Goal: Transaction & Acquisition: Purchase product/service

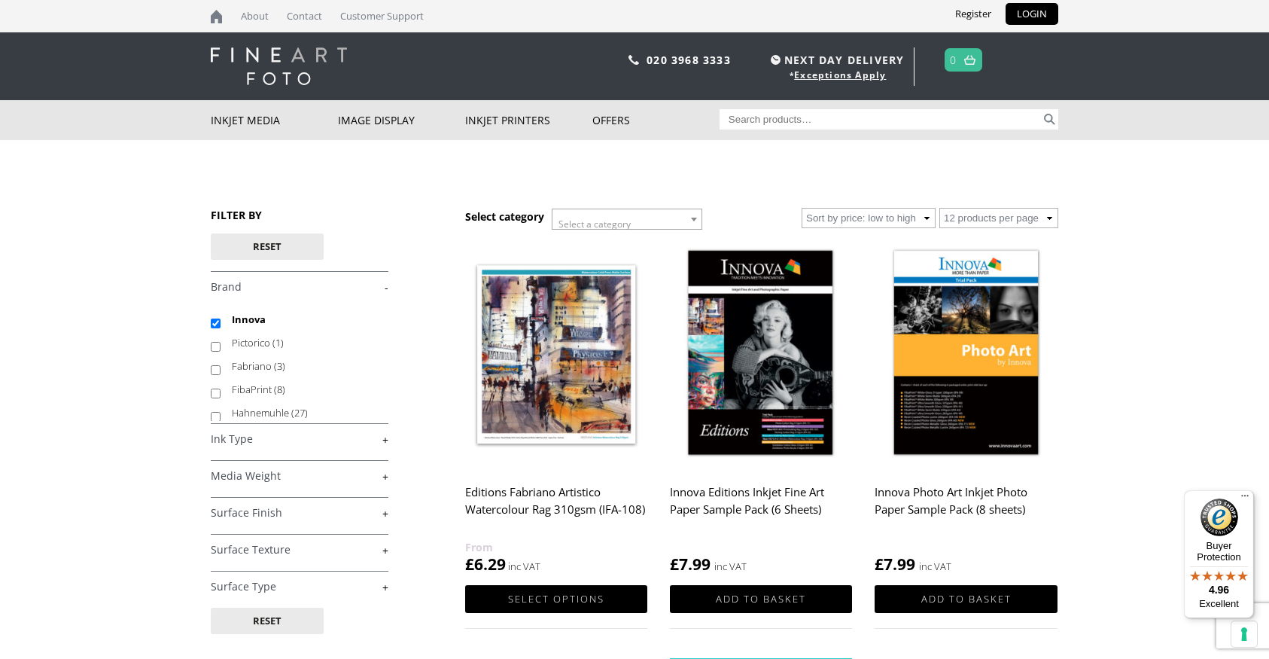
click at [808, 121] on input "Search for:" at bounding box center [881, 119] width 322 height 20
type input "innova Fine Art paper 225gsm cotton"
click at [1041, 109] on button "Search" at bounding box center [1049, 119] width 17 height 20
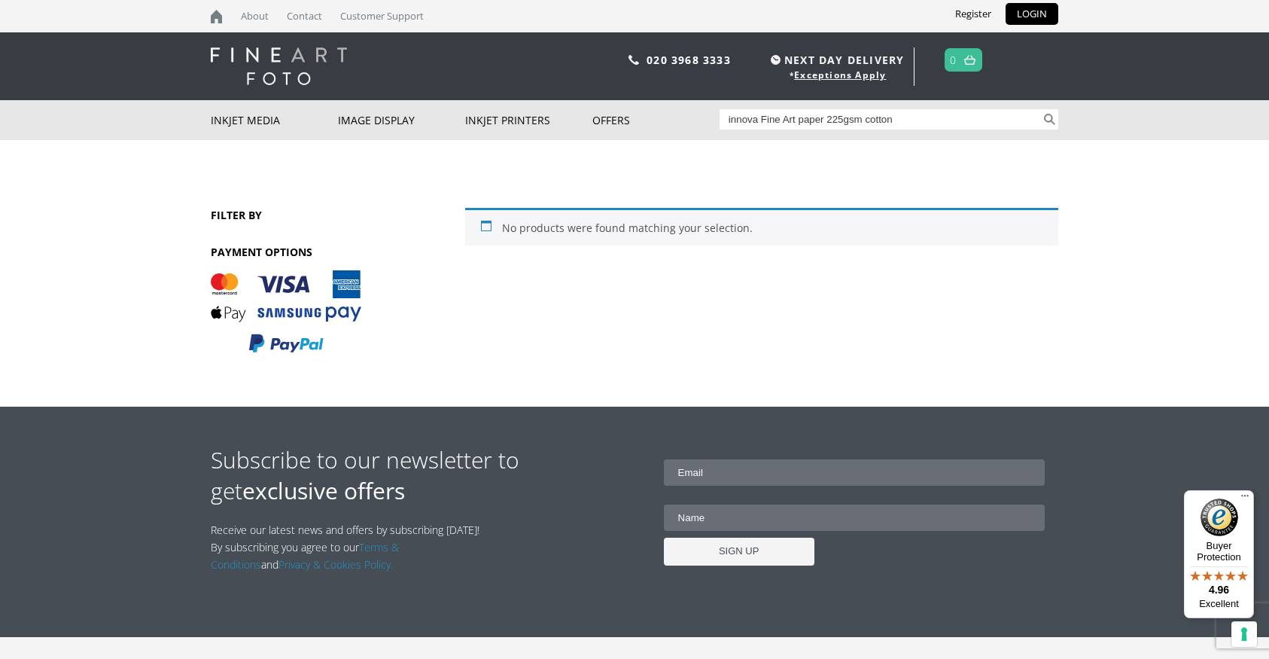
drag, startPoint x: 834, startPoint y: 120, endPoint x: 669, endPoint y: 96, distance: 166.7
click at [720, 109] on input "innova Fine Art paper 225gsm cotton" at bounding box center [881, 119] width 322 height 20
type input "25gsm cotton"
click at [1041, 109] on button "Search" at bounding box center [1049, 119] width 17 height 20
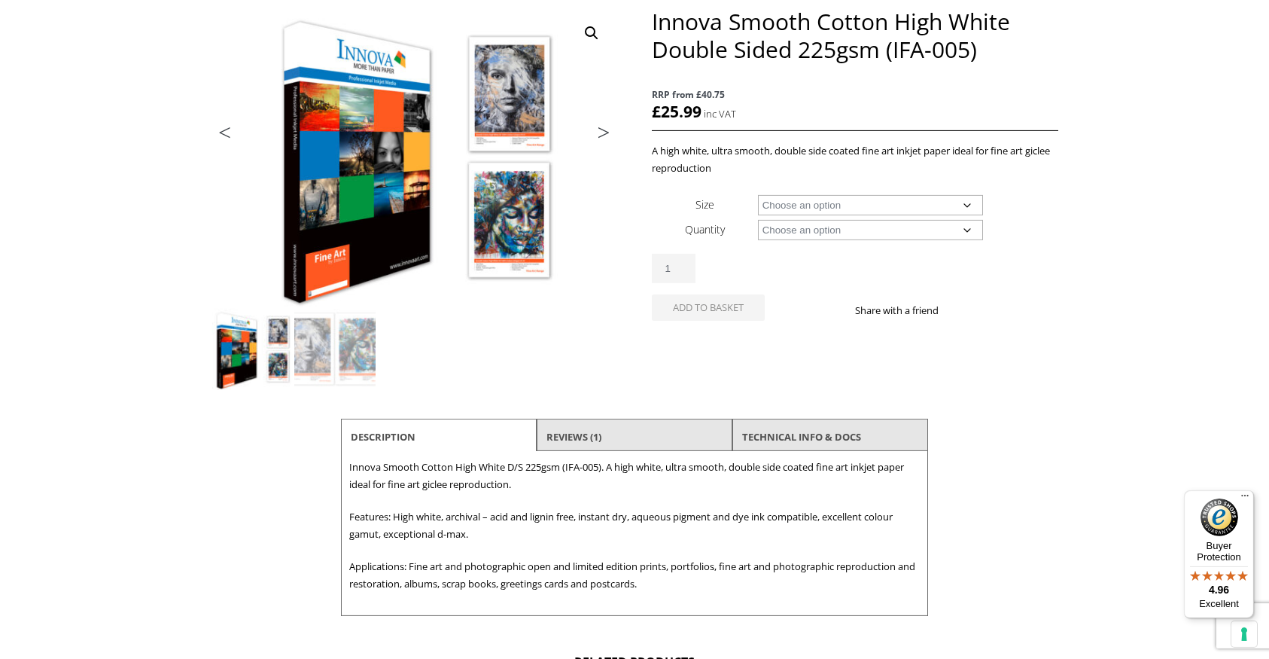
scroll to position [303, 0]
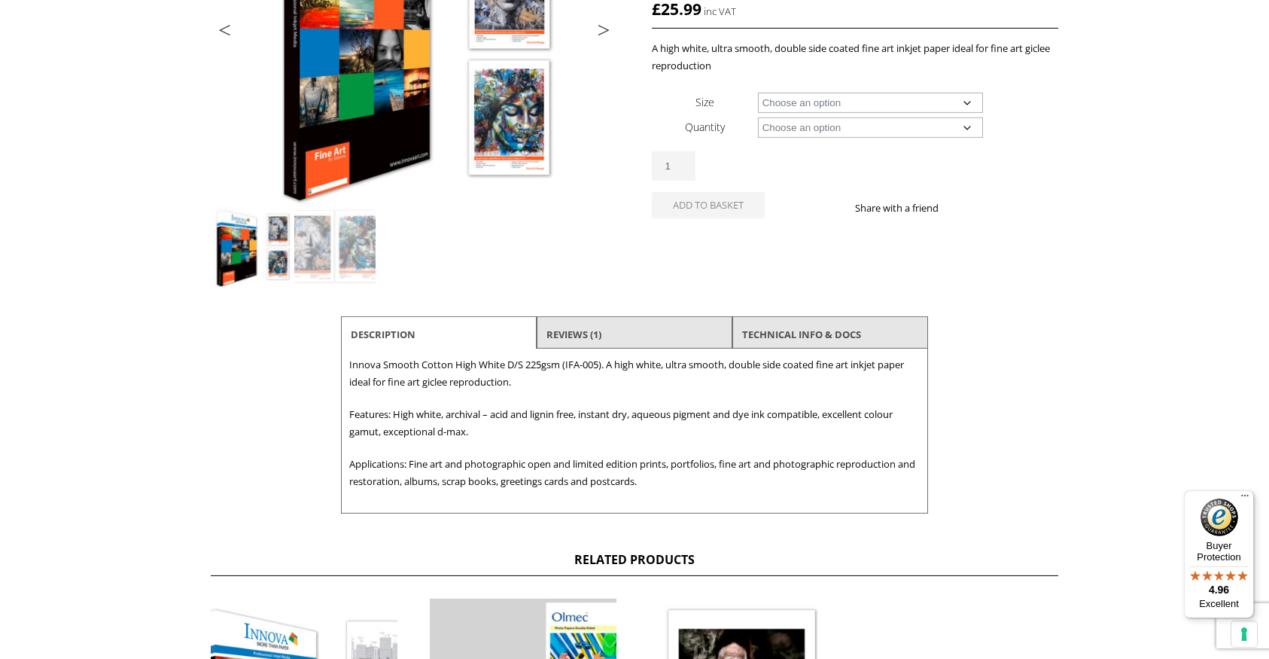
select select "a2-sheet"
select select "25-sheets"
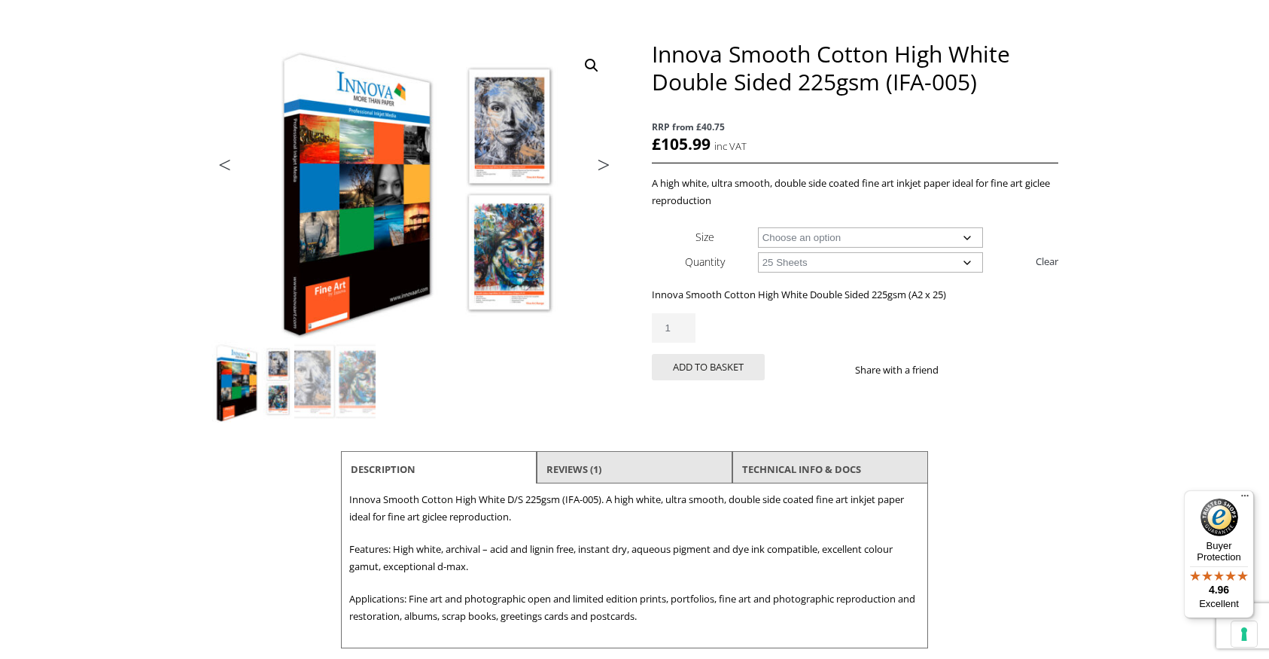
scroll to position [173, 0]
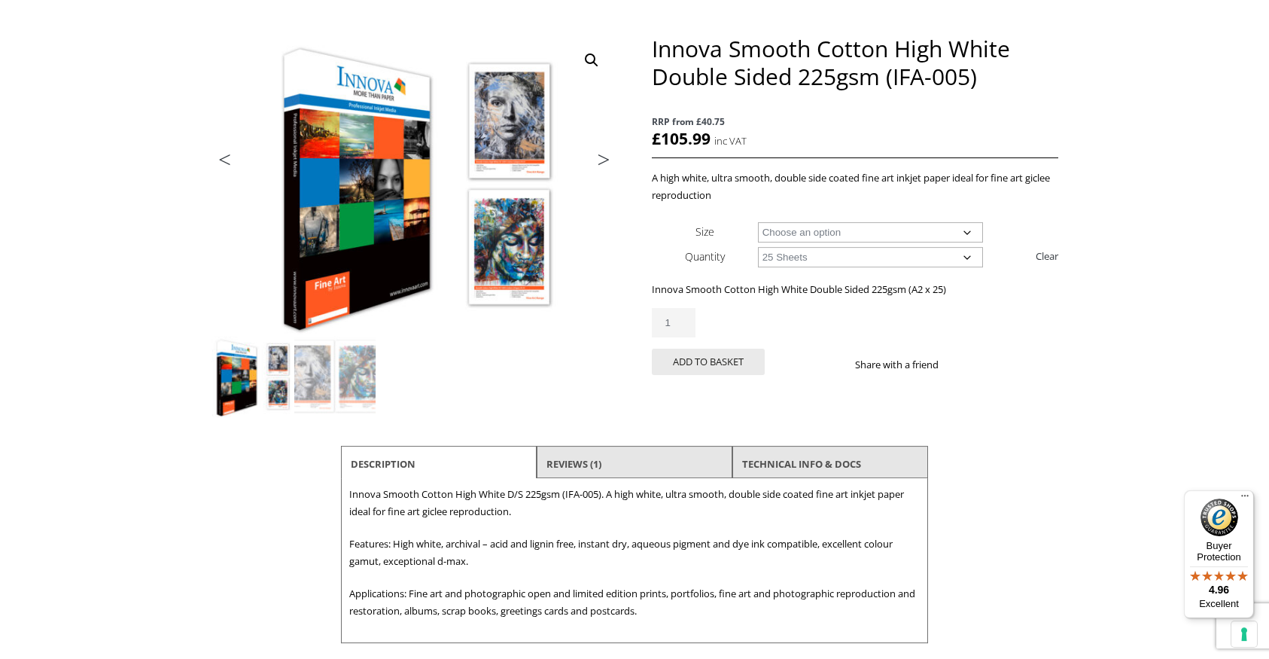
click at [687, 327] on input "1" at bounding box center [674, 322] width 44 height 29
click at [683, 327] on input "1" at bounding box center [674, 322] width 44 height 29
click at [685, 315] on input "1" at bounding box center [674, 322] width 44 height 29
type input "2"
click at [687, 318] on input "2" at bounding box center [674, 322] width 44 height 29
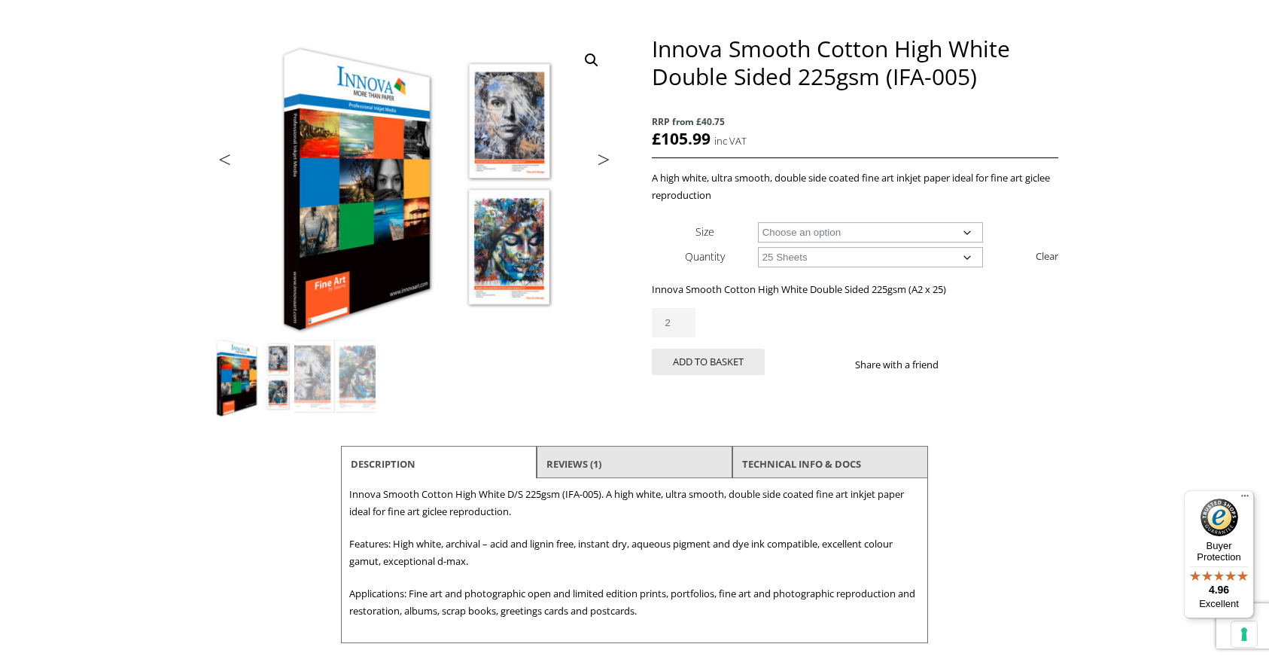
drag, startPoint x: 741, startPoint y: 319, endPoint x: 749, endPoint y: 321, distance: 8.6
click at [742, 318] on div "Innova Smooth Cotton High White Double Sided 225gsm (IFA-005) quantity 2" at bounding box center [855, 322] width 407 height 29
click at [792, 374] on div "Innova Smooth Cotton High White Double Sided 225gsm (IFA-005) quantity 2 Add to…" at bounding box center [855, 347] width 407 height 78
drag, startPoint x: 1271, startPoint y: 181, endPoint x: 1271, endPoint y: 169, distance: 12.0
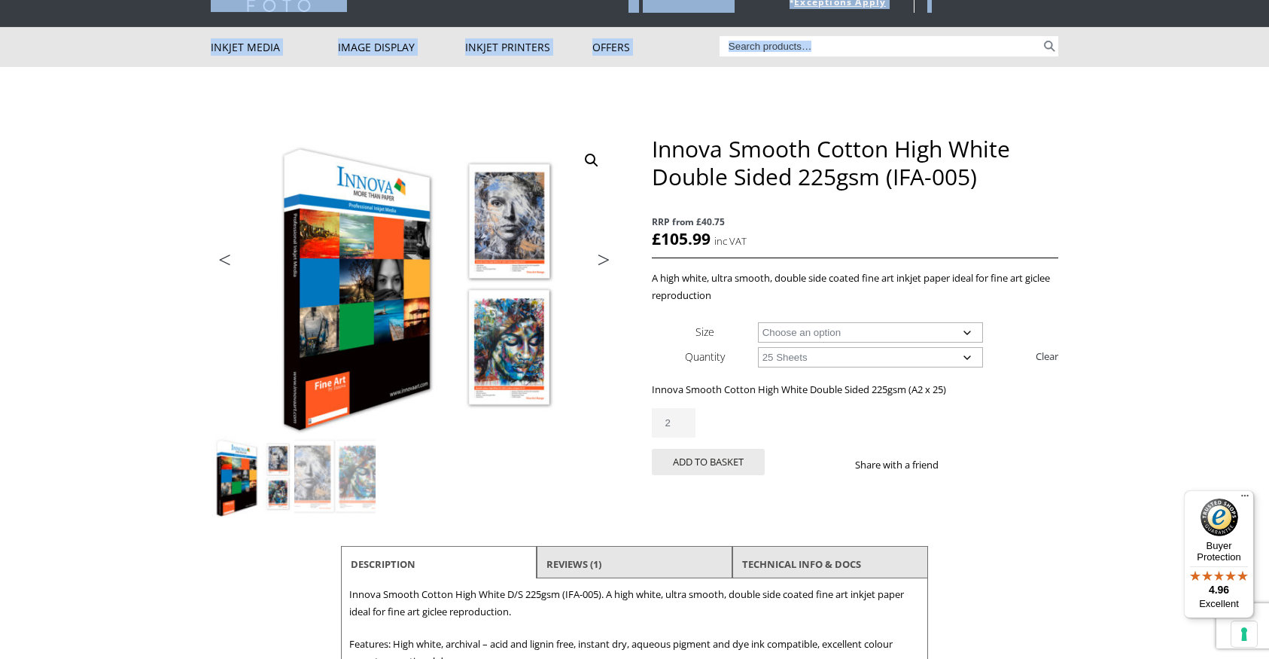
scroll to position [0, 0]
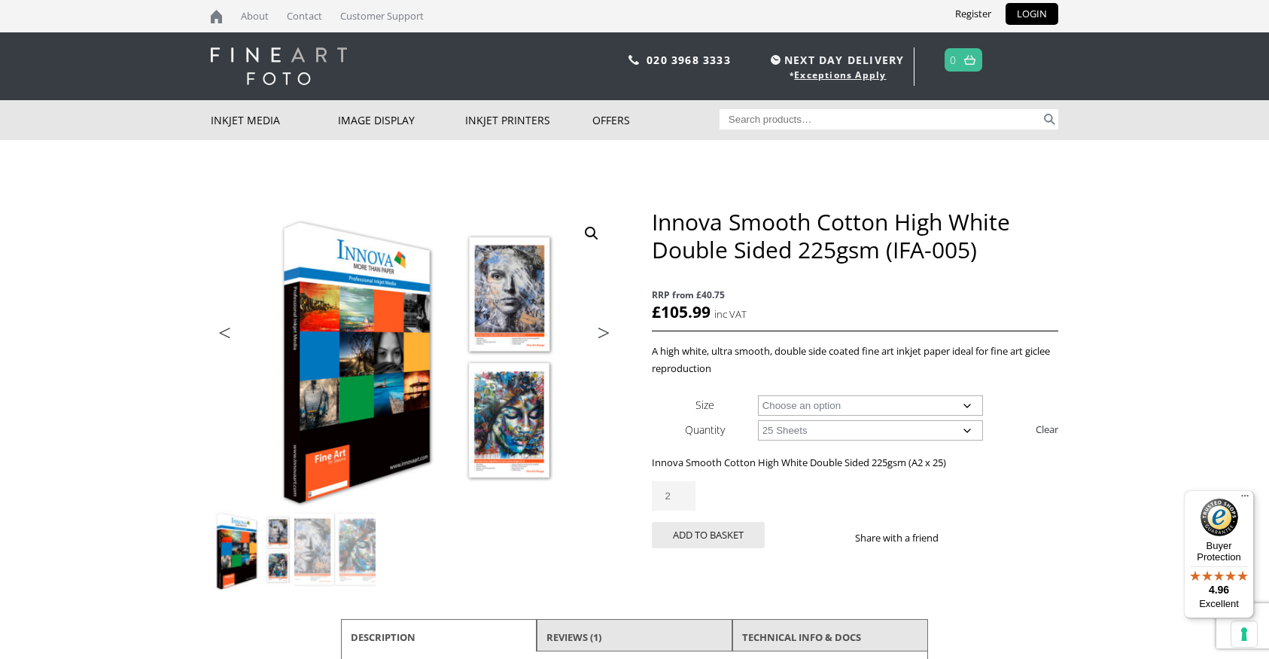
click at [787, 122] on input "Search for:" at bounding box center [881, 119] width 322 height 20
type input "innova smooth"
click at [1041, 109] on button "Search" at bounding box center [1049, 119] width 17 height 20
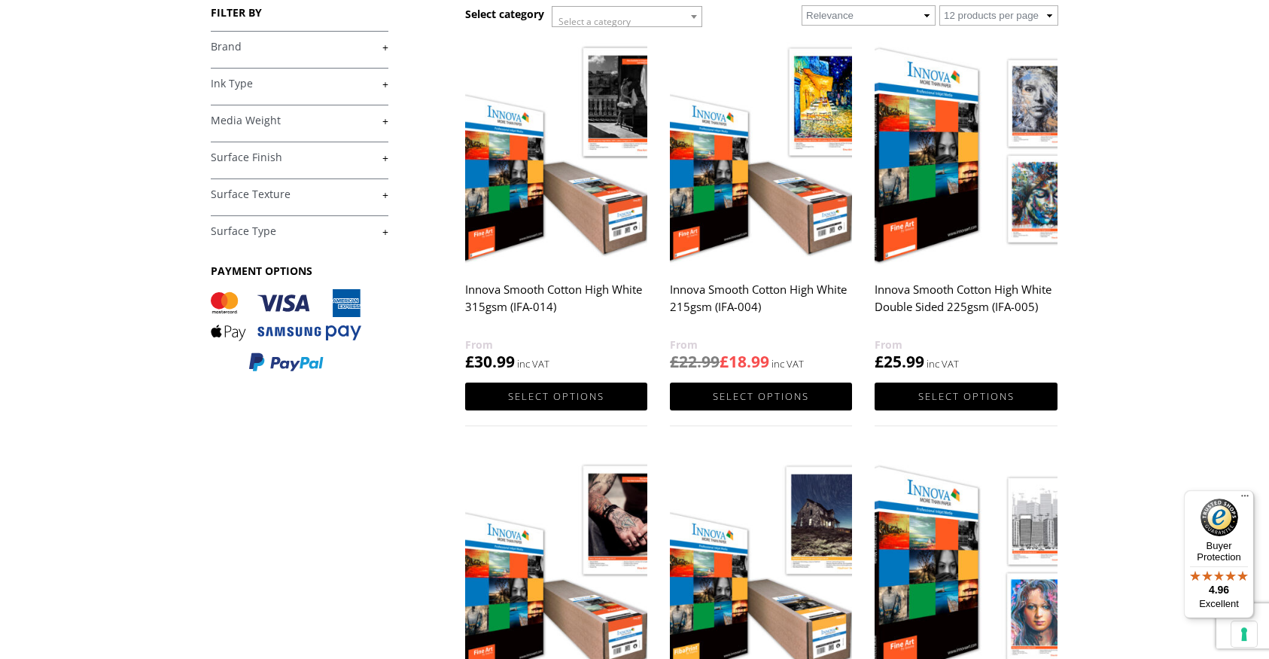
scroll to position [190, 0]
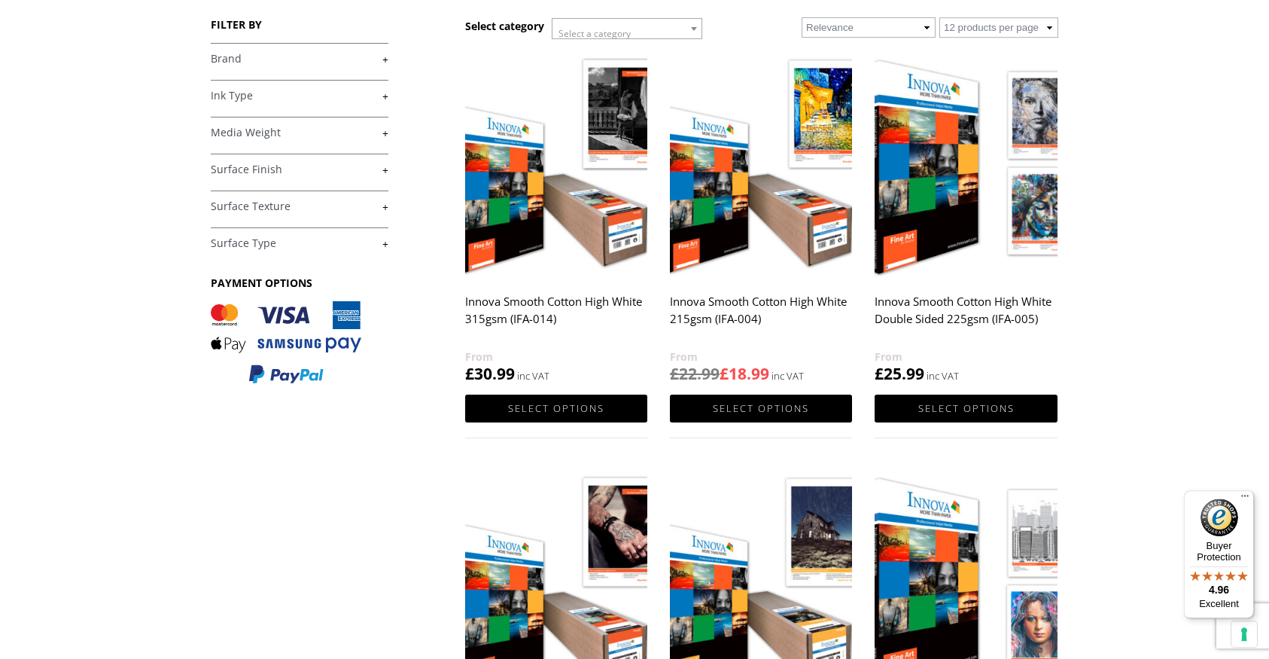
click at [732, 321] on h2 "Innova Smooth Cotton High White 215gsm (IFA-004)" at bounding box center [761, 318] width 182 height 60
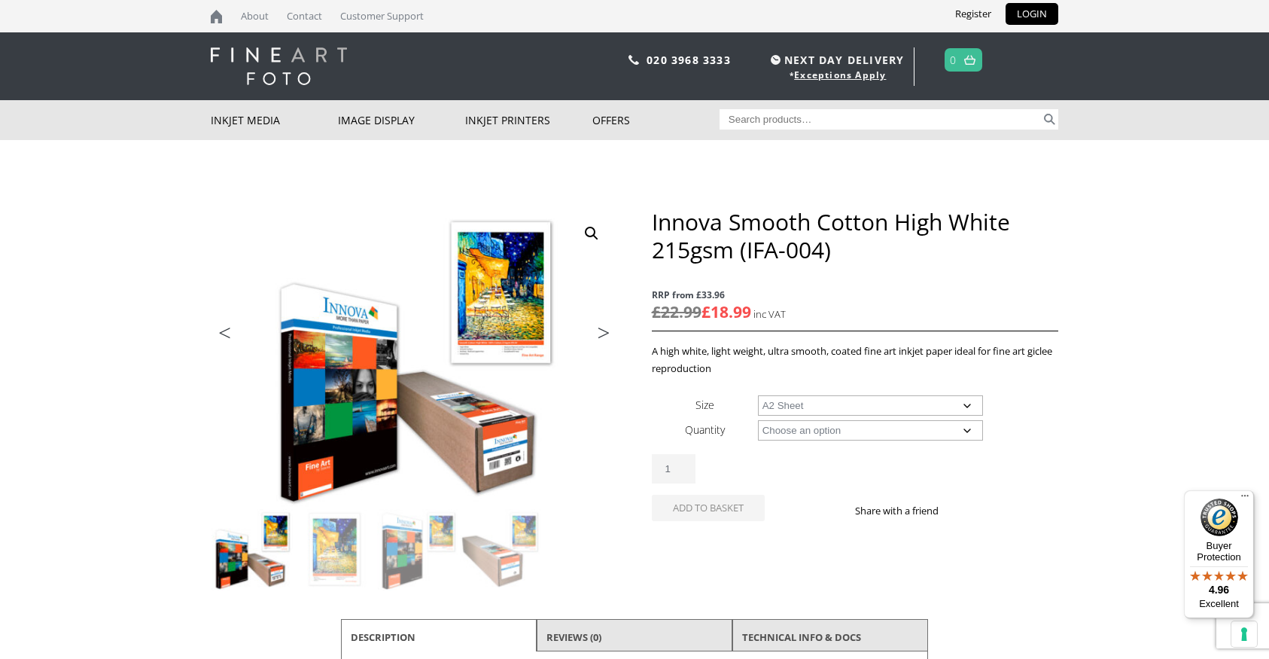
select select "a2-sheet"
drag, startPoint x: 1110, startPoint y: 398, endPoint x: 1018, endPoint y: 417, distance: 94.5
click at [1109, 398] on body "NEXT DAY DELIVERY * Exceptions Apply About Contact Customer Support Register LO…" at bounding box center [634, 329] width 1269 height 659
select select "25-sheets"
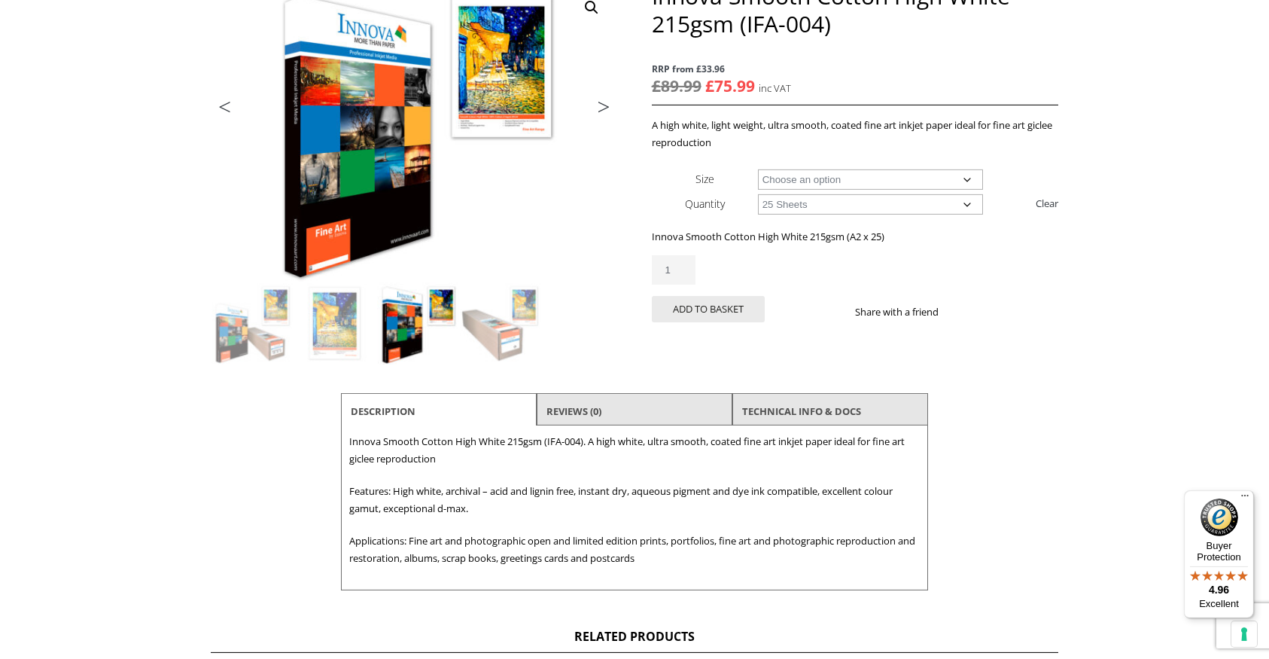
scroll to position [224, 0]
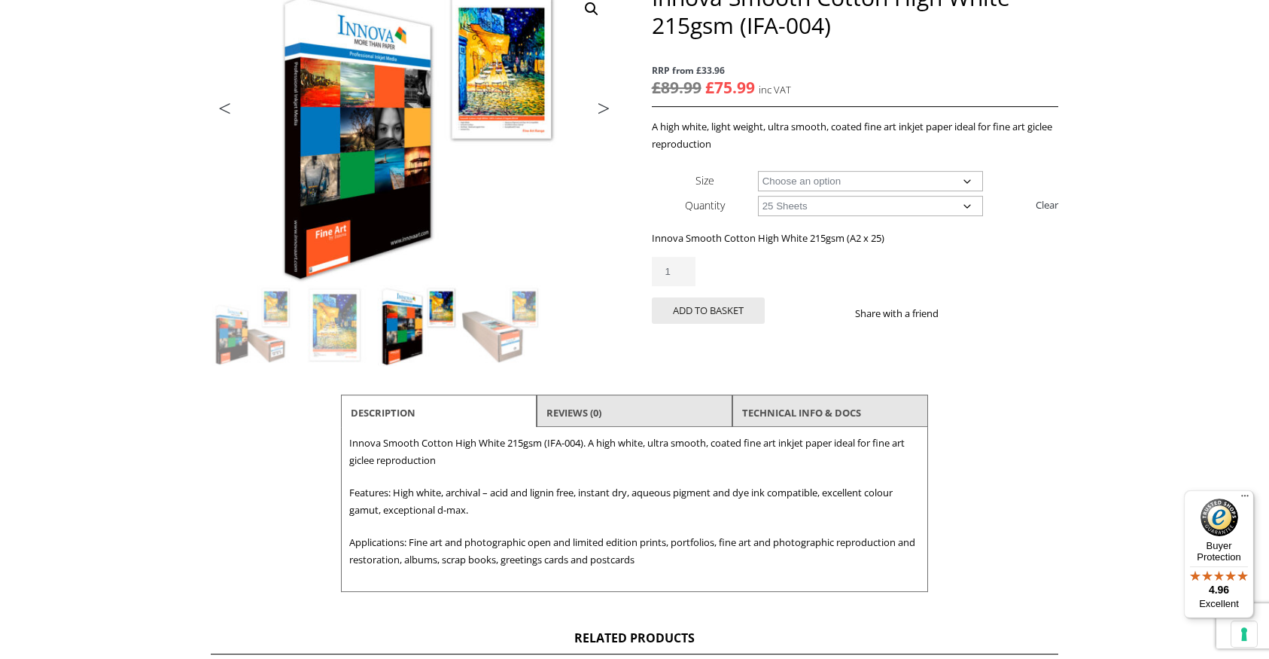
click at [1066, 327] on body "NEXT DAY DELIVERY * Exceptions Apply About Contact Customer Support Register LO…" at bounding box center [634, 105] width 1269 height 659
type input "2"
drag, startPoint x: 684, startPoint y: 269, endPoint x: 693, endPoint y: 273, distance: 10.1
click at [684, 269] on input "2" at bounding box center [674, 271] width 44 height 29
click at [783, 278] on div "Innova Smooth Cotton High White 215gsm (IFA-004) quantity 2" at bounding box center [855, 271] width 407 height 29
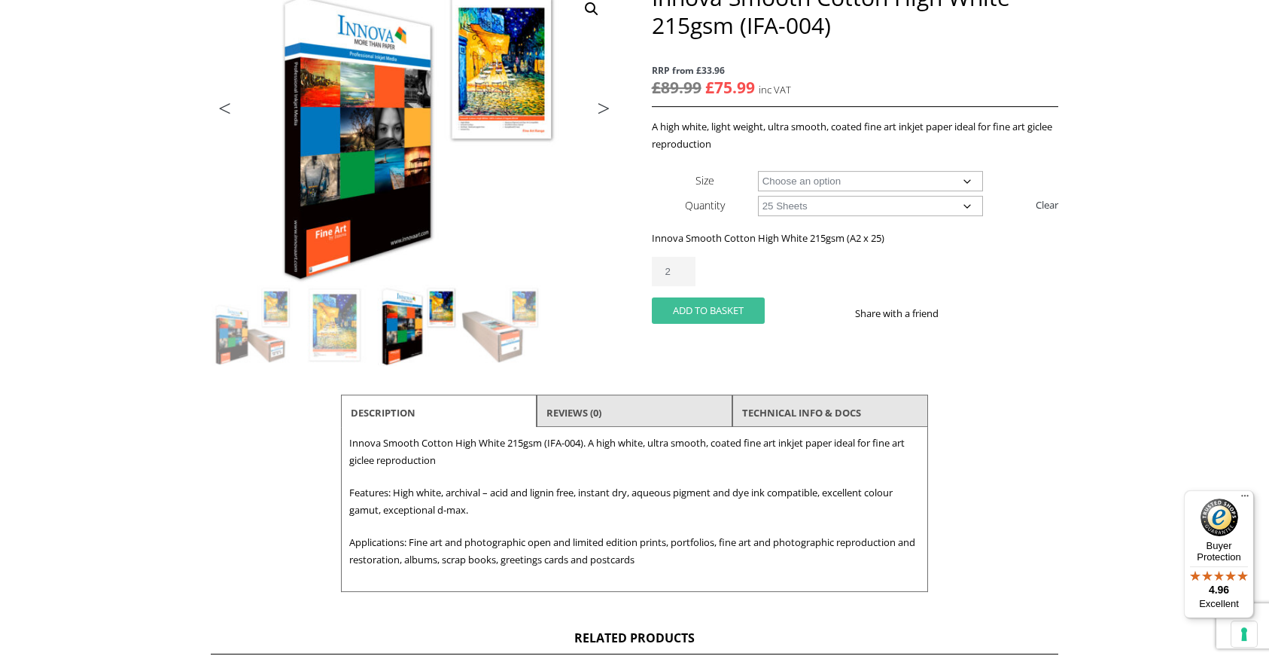
click at [720, 313] on button "Add to basket" at bounding box center [708, 310] width 113 height 26
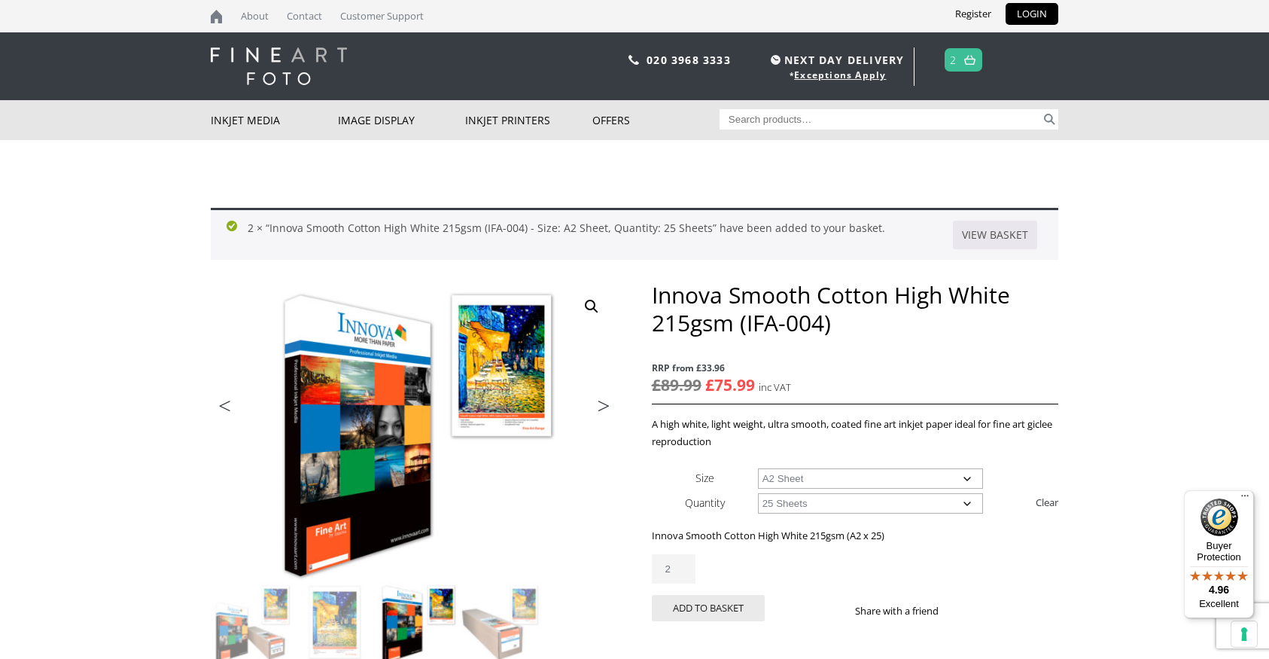
click at [964, 62] on link at bounding box center [970, 60] width 19 height 22
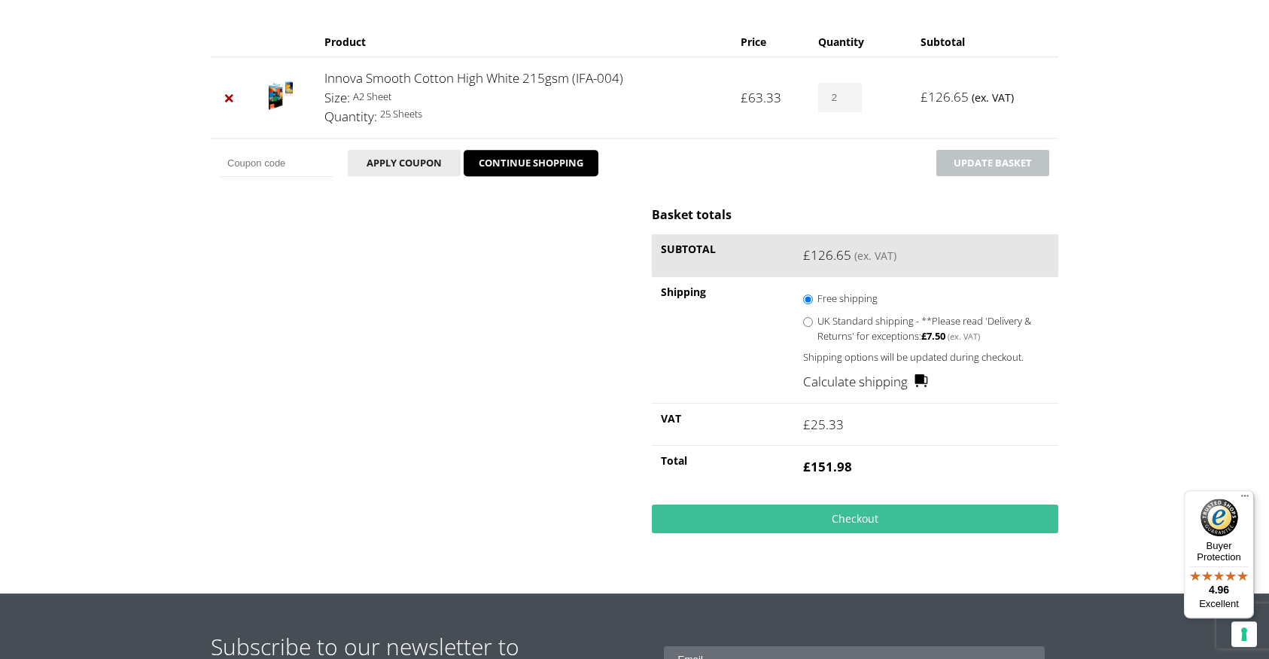
scroll to position [243, 0]
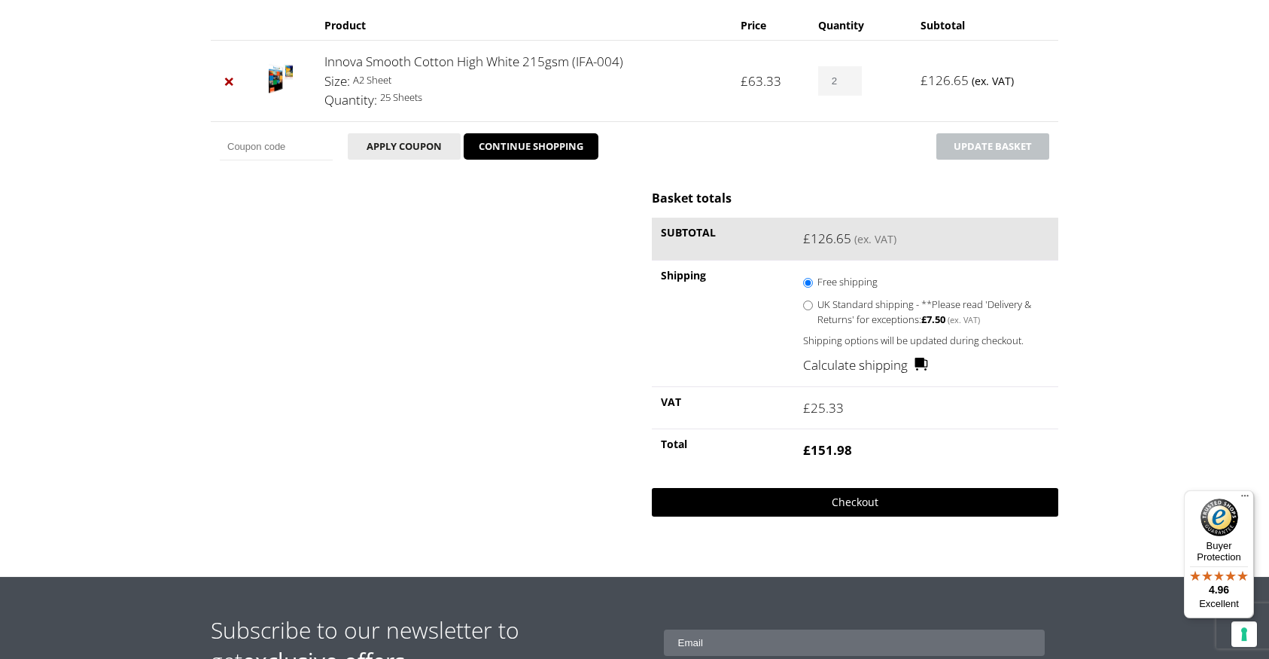
click at [835, 506] on link "Checkout" at bounding box center [855, 502] width 407 height 29
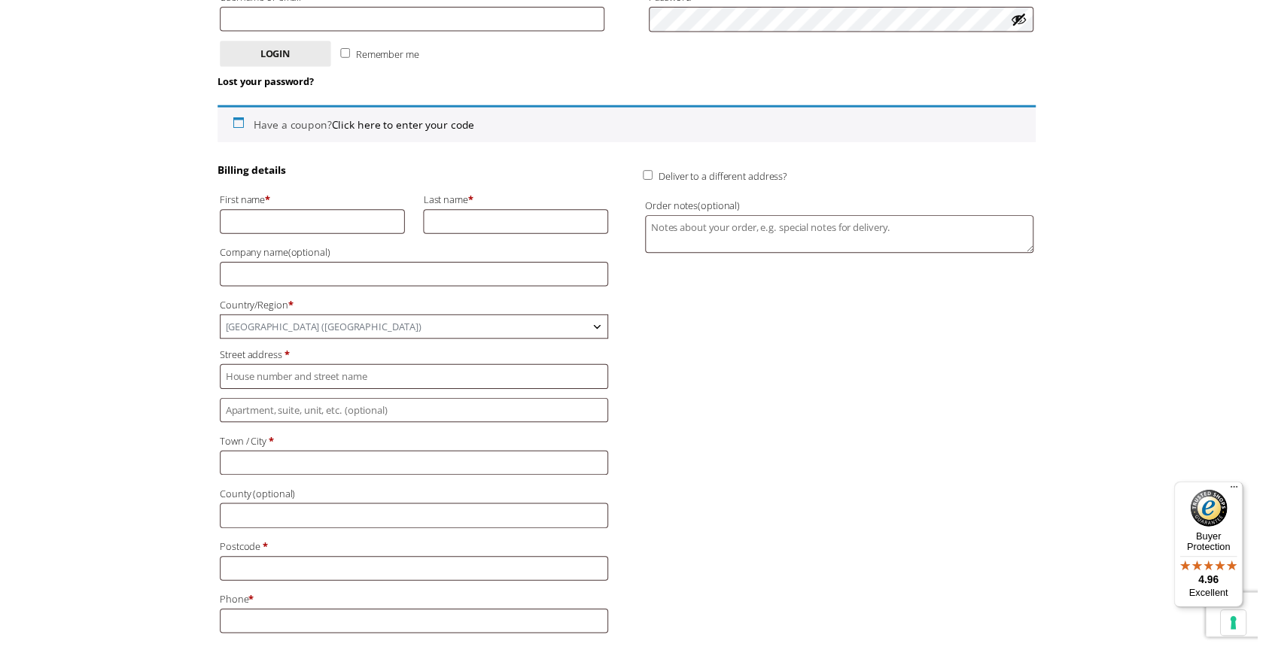
scroll to position [312, 0]
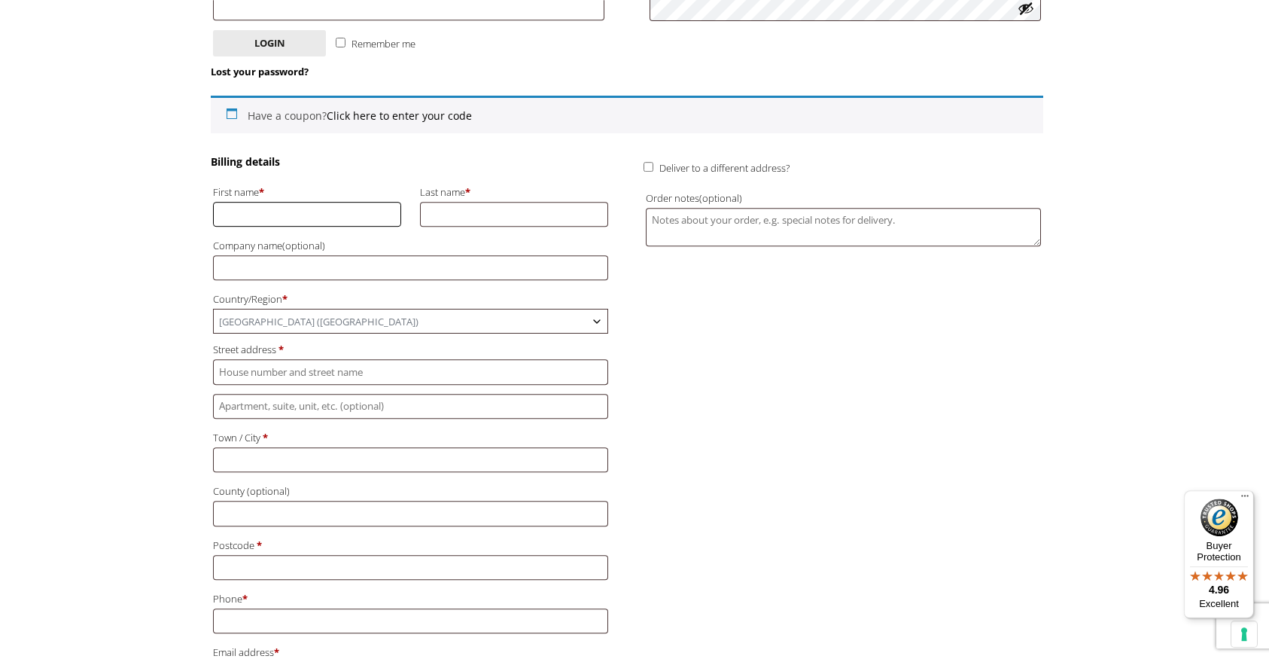
click at [306, 221] on input "First name *" at bounding box center [307, 214] width 188 height 25
type input "[PERSON_NAME]"
type input "See Creatures Design Ltd."
type input "[STREET_ADDRESS]"
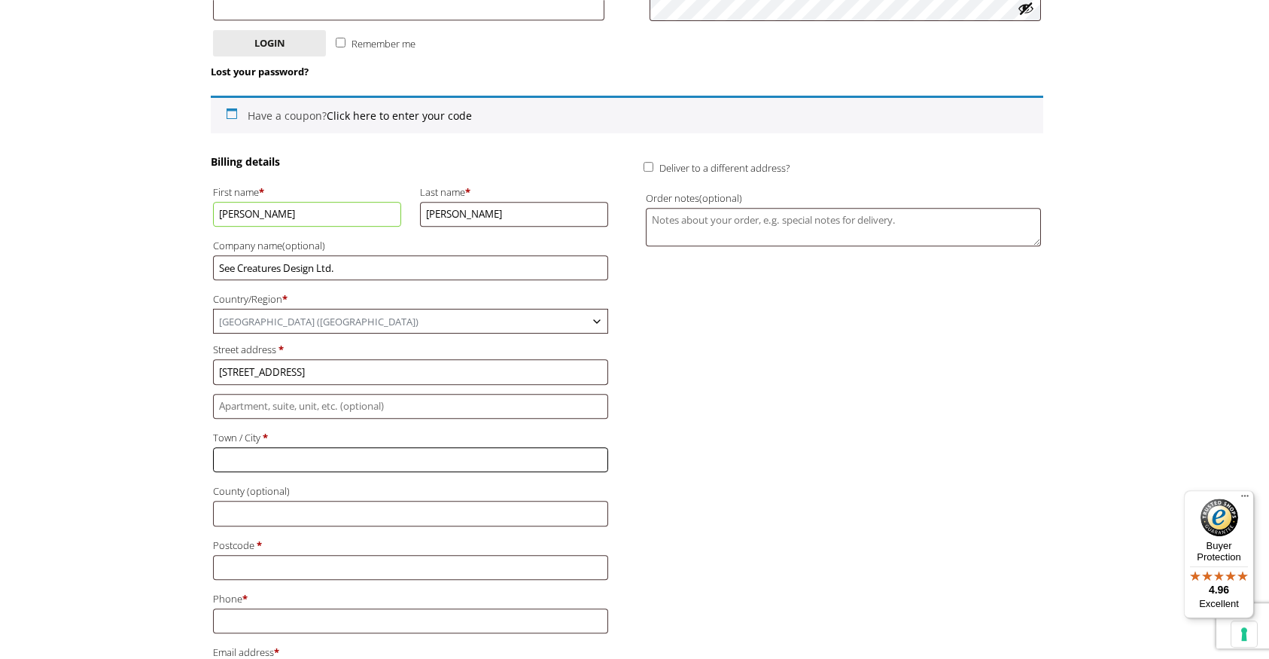
type input "Brighton"
type input "BN2 3FR"
type input "+447760195511"
type input "dw@see-creatures.com"
click at [776, 458] on div "Billing details First name * Daniel Last name * Walters Company name (optional)…" at bounding box center [627, 452] width 833 height 597
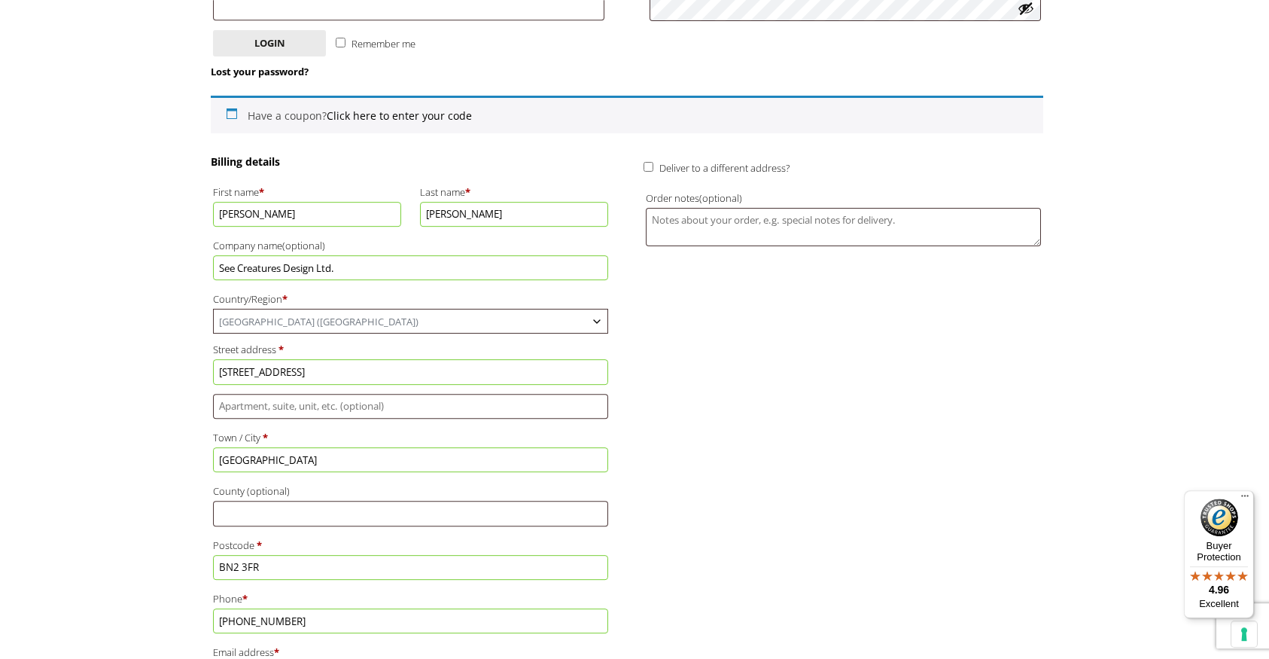
click at [653, 168] on input "Deliver to a different address?" at bounding box center [649, 167] width 10 height 10
checkbox input "true"
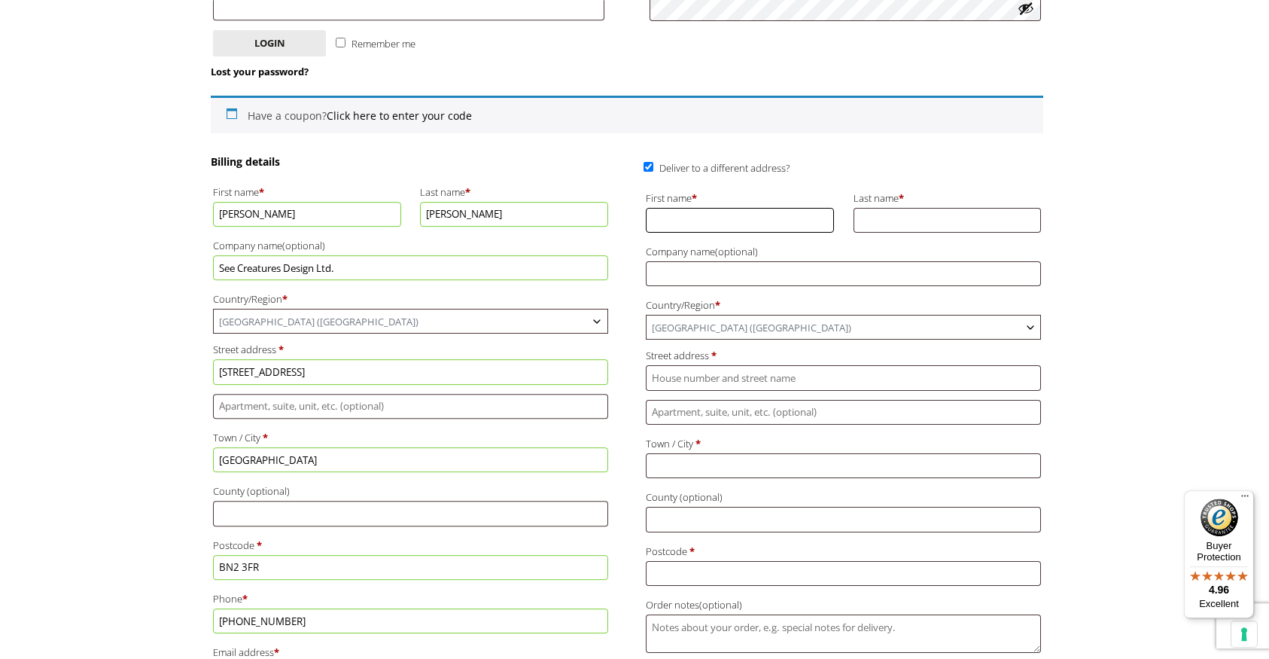
click at [748, 209] on input "First name *" at bounding box center [740, 220] width 188 height 25
type input "Daniel"
type input "Walters"
drag, startPoint x: 1197, startPoint y: 247, endPoint x: 1091, endPoint y: 259, distance: 106.8
click at [1186, 248] on body "NEXT DAY DELIVERY * Exceptions Apply About Contact Customer Support Register LO…" at bounding box center [634, 17] width 1269 height 659
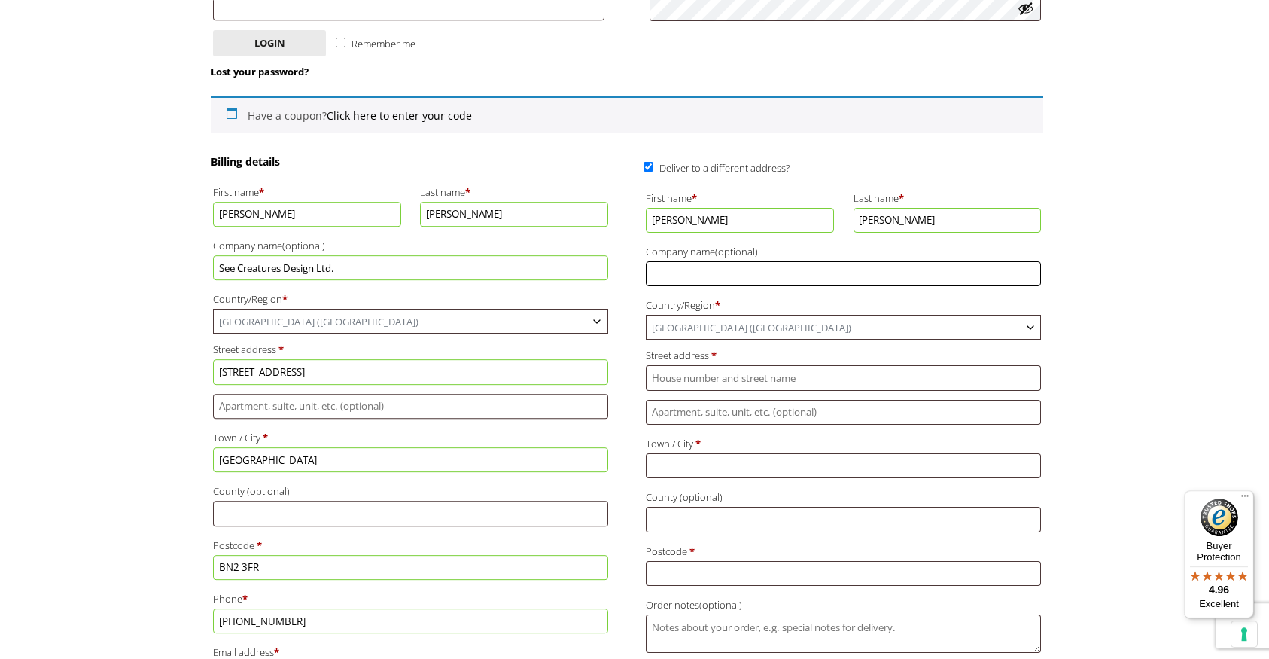
click at [790, 275] on input "Company name (optional)" at bounding box center [843, 273] width 395 height 25
type input "See Creatures Design Ltd"
drag, startPoint x: 1119, startPoint y: 424, endPoint x: 1057, endPoint y: 413, distance: 63.4
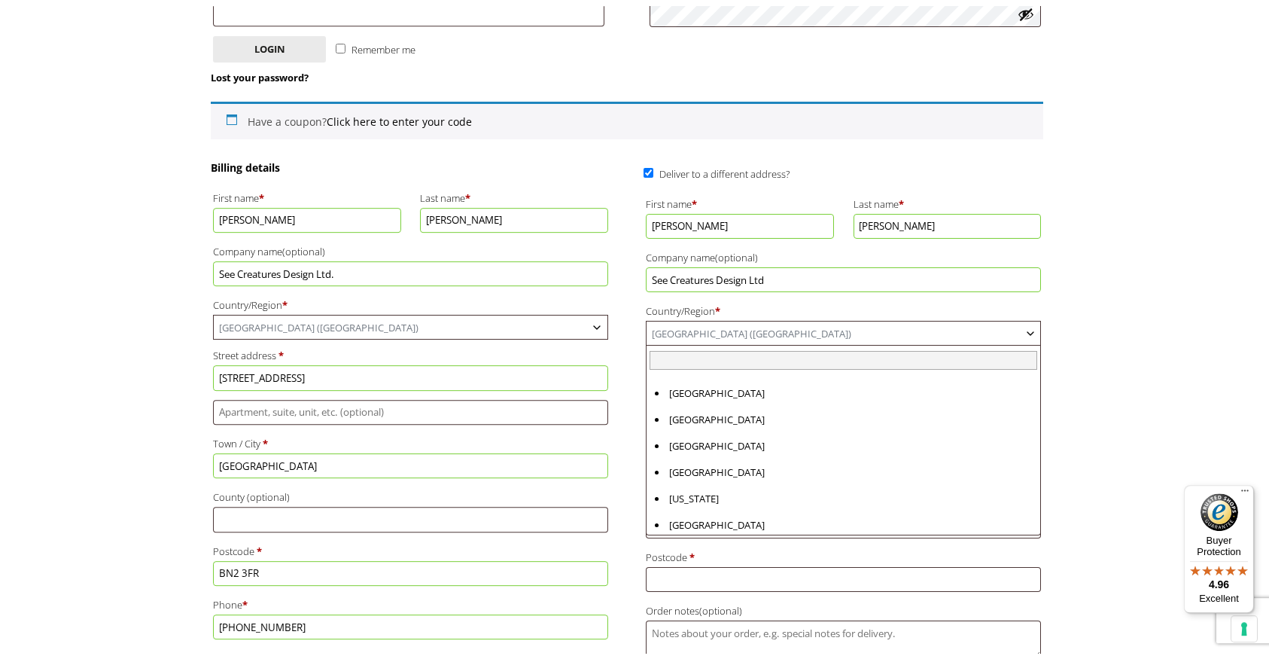
scroll to position [6130, 0]
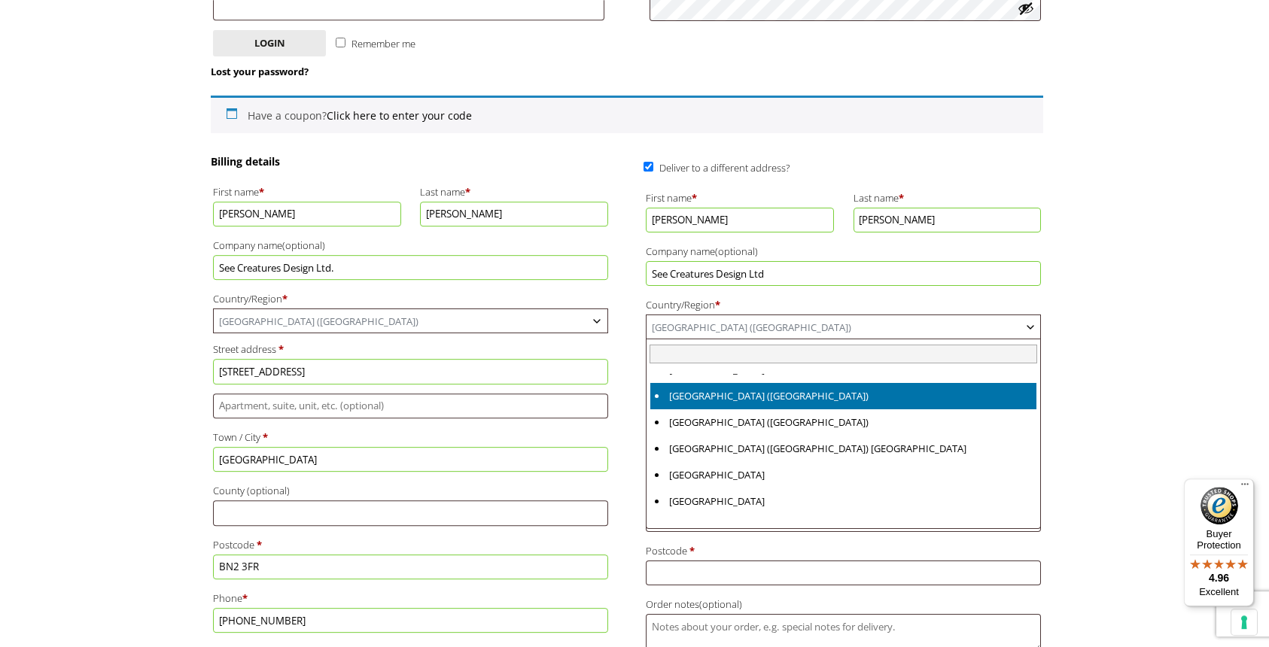
drag, startPoint x: 803, startPoint y: 330, endPoint x: 751, endPoint y: 437, distance: 118.5
click at [751, 335] on body "NEXT DAY DELIVERY * Exceptions Apply About Contact Customer Support Register LO…" at bounding box center [634, 11] width 1269 height 647
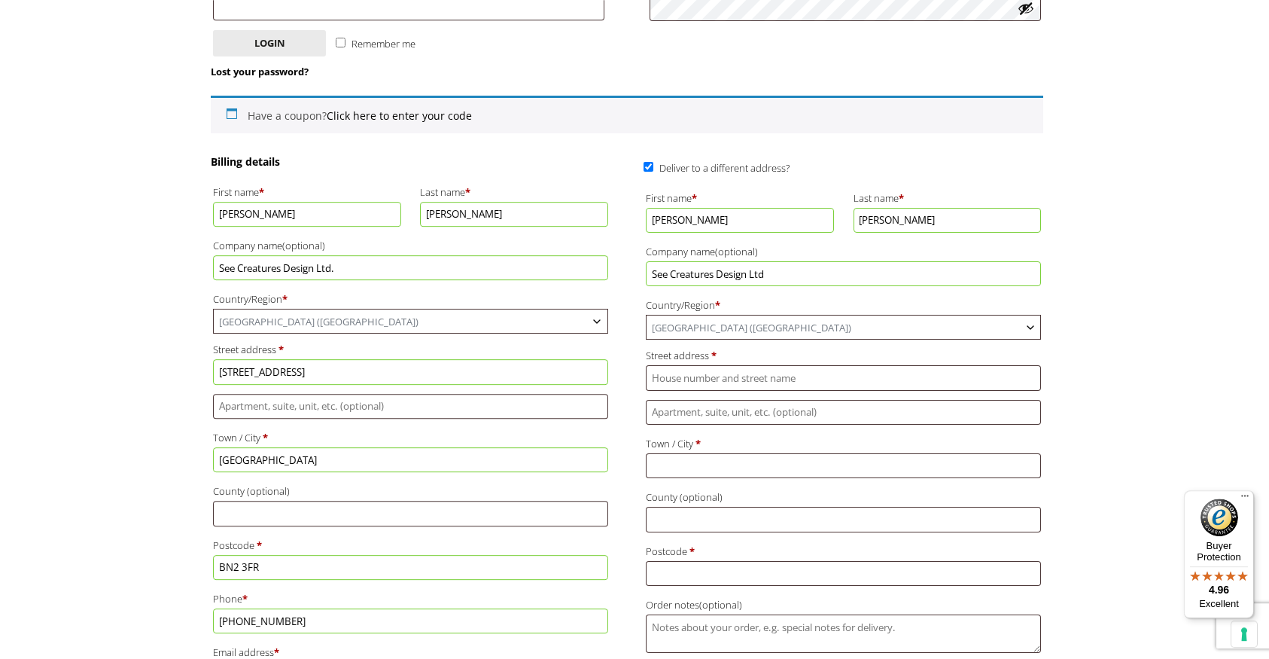
drag, startPoint x: 753, startPoint y: 437, endPoint x: 763, endPoint y: 437, distance: 10.6
click at [754, 437] on label "Town / City *" at bounding box center [843, 444] width 395 height 20
click at [754, 453] on input "Town / City *" at bounding box center [843, 465] width 395 height 25
click at [788, 379] on input "Street address *" at bounding box center [843, 377] width 395 height 25
type input "16-30 Hollingbury Road"
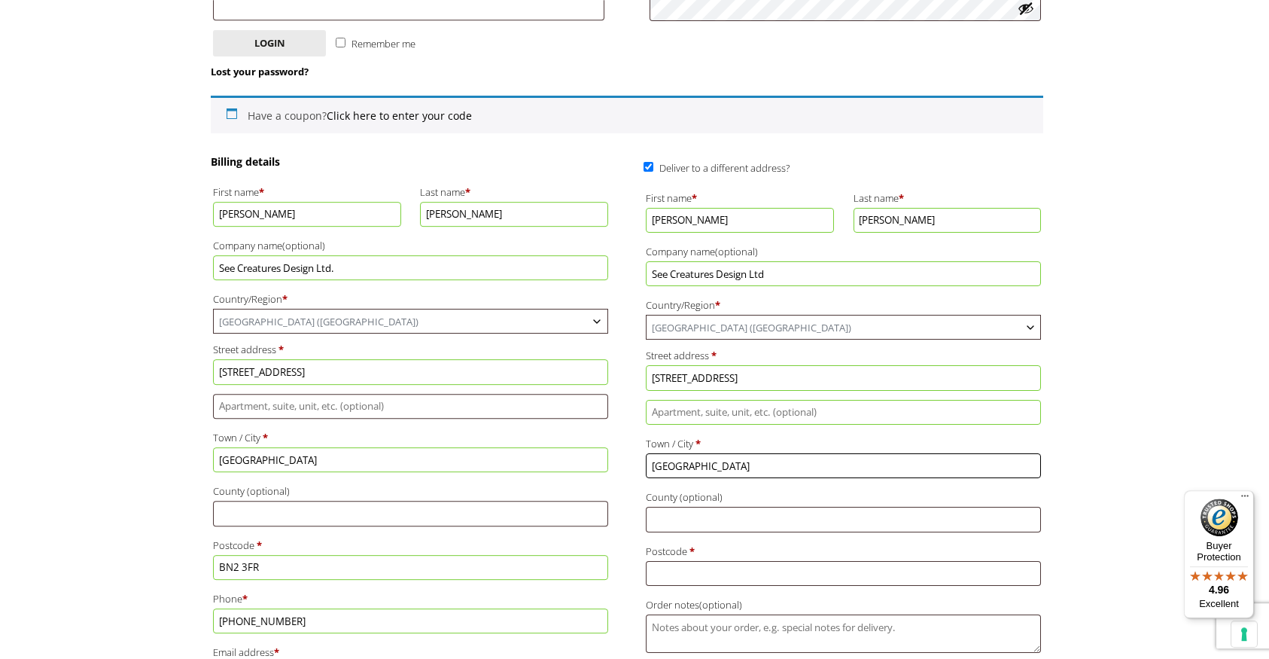
type input "[GEOGRAPHIC_DATA]"
type input "BN2 4AA"
type input "Rodhus, [STREET_ADDRESS]"
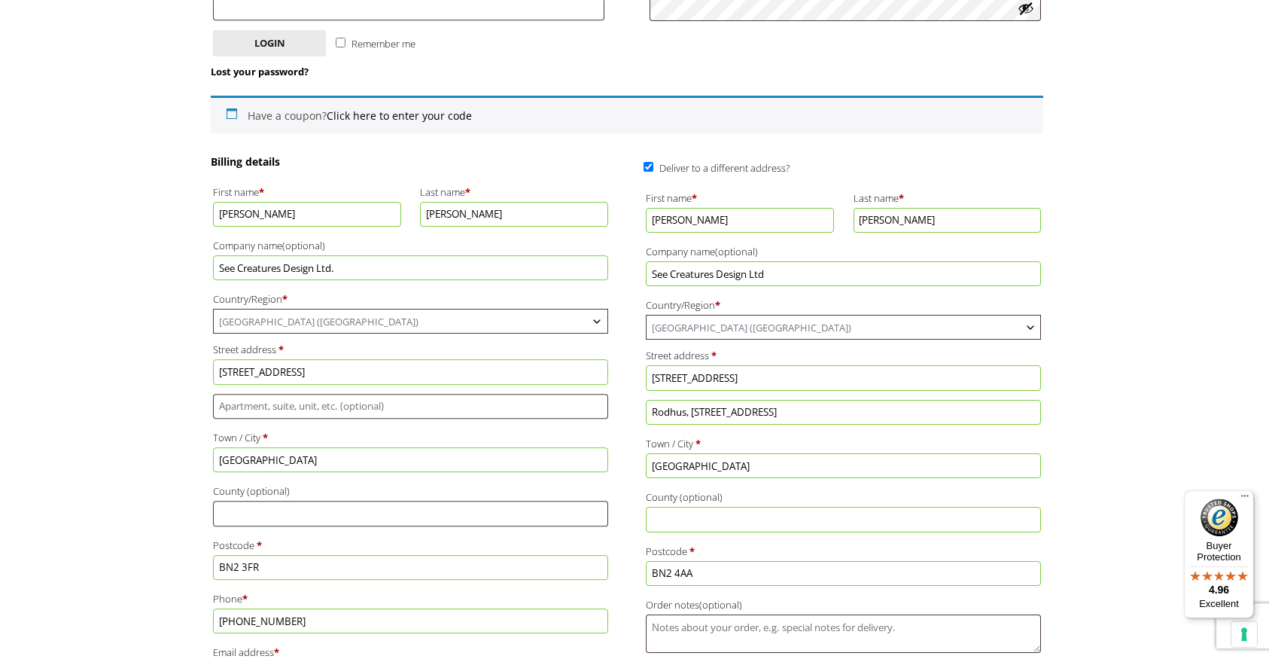
click at [782, 375] on input "16-30 Hollingbury Road" at bounding box center [843, 377] width 395 height 25
drag, startPoint x: 777, startPoint y: 385, endPoint x: 654, endPoint y: 375, distance: 123.1
click at [646, 375] on input "16-30 Hollingbury Road" at bounding box center [843, 377] width 395 height 25
drag, startPoint x: 821, startPoint y: 420, endPoint x: 609, endPoint y: 396, distance: 212.9
click at [646, 400] on input "Rodhus, [STREET_ADDRESS]" at bounding box center [843, 412] width 395 height 25
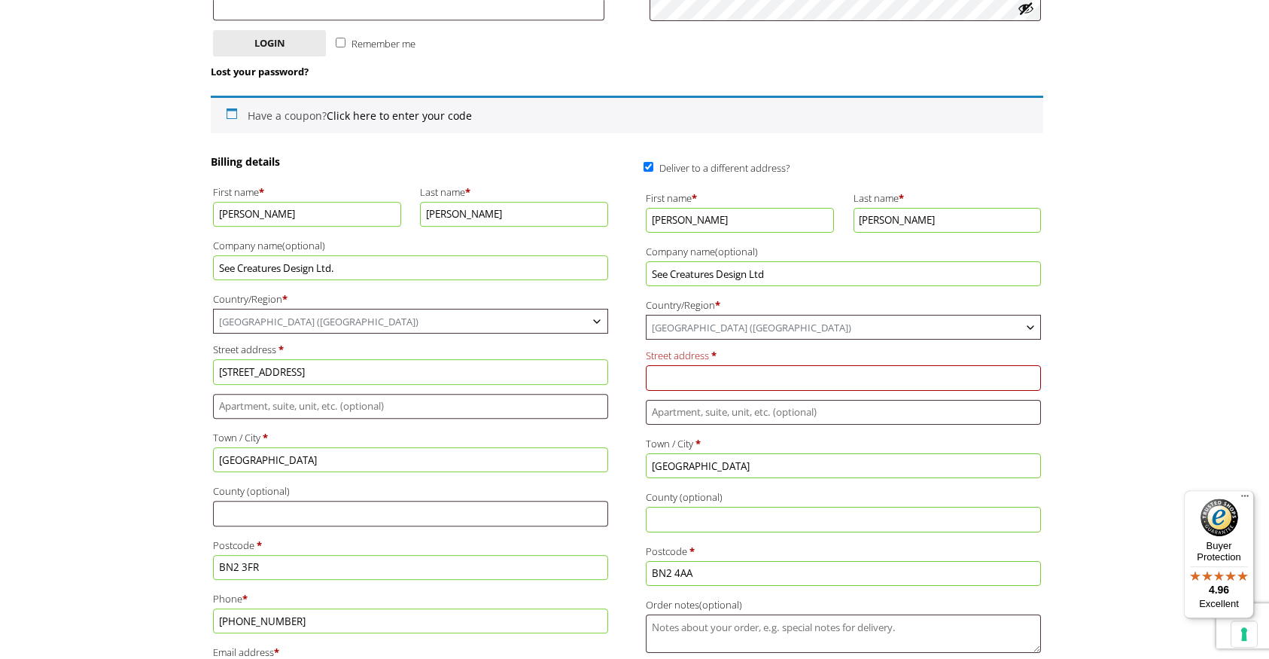
click at [734, 379] on input "Street address *" at bounding box center [843, 377] width 395 height 25
paste input "Rodhus, [STREET_ADDRESS]"
type input "Rodhus, [STREET_ADDRESS]"
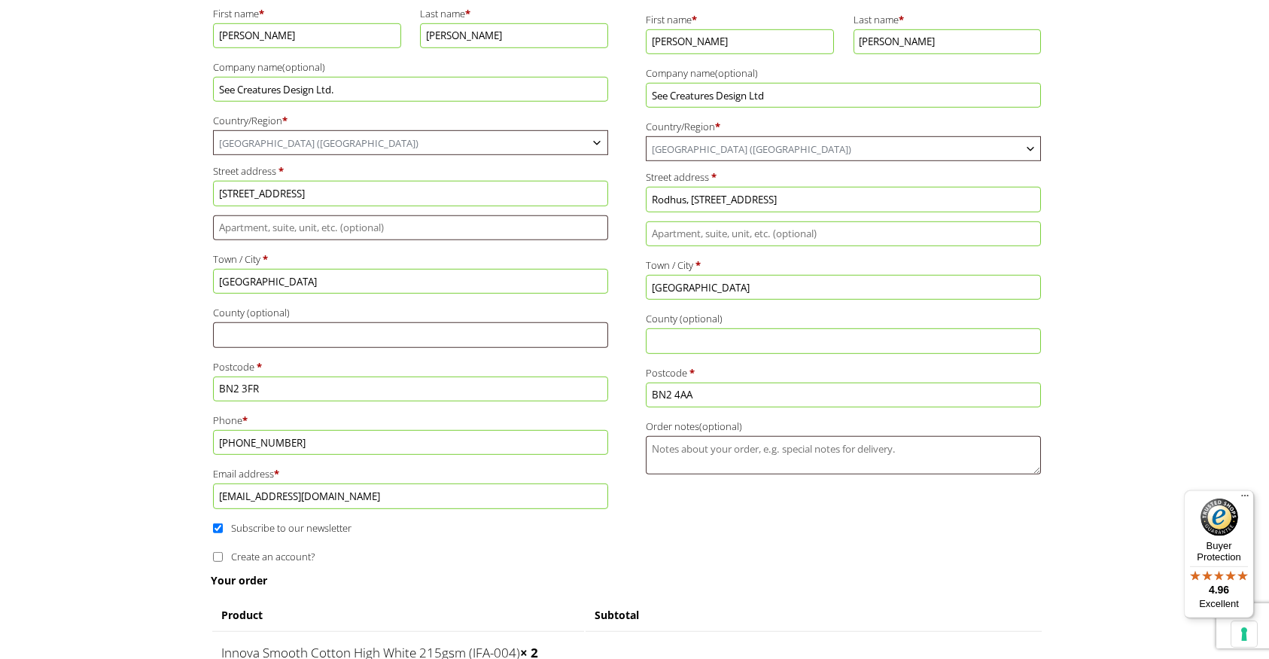
scroll to position [488, 0]
click at [795, 249] on input "Flat, suite, unit, etc. (optional)" at bounding box center [843, 236] width 395 height 25
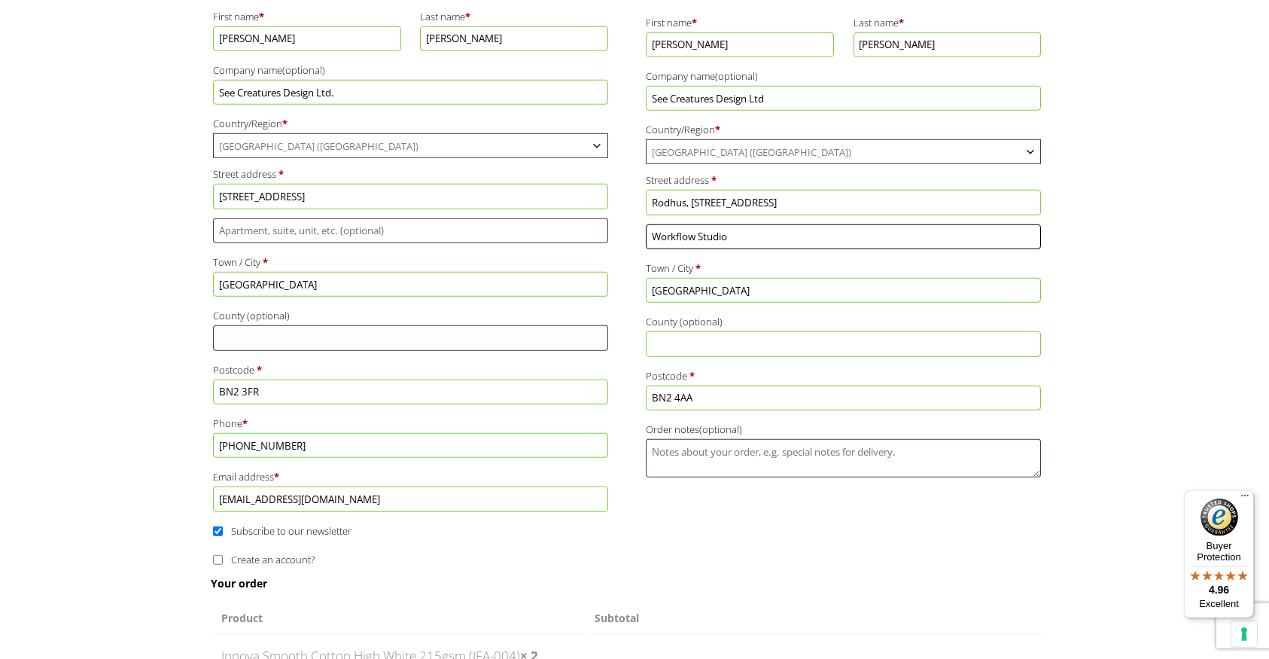
type input "Workflow Studio"
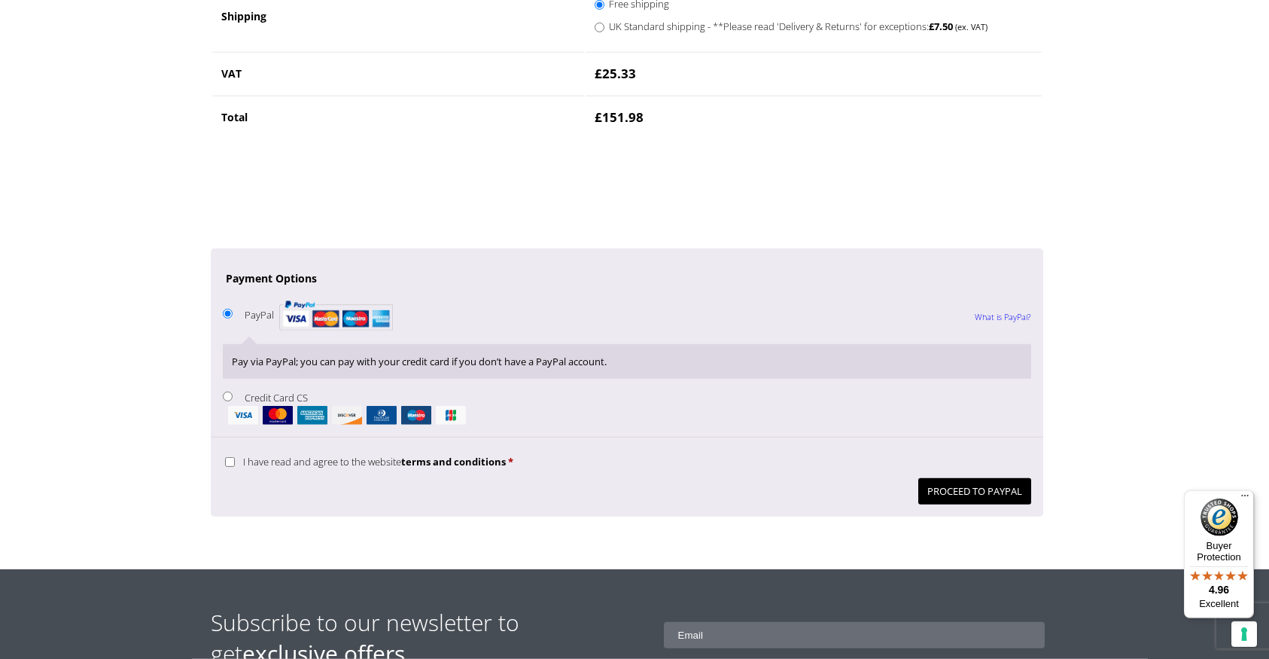
scroll to position [1278, 0]
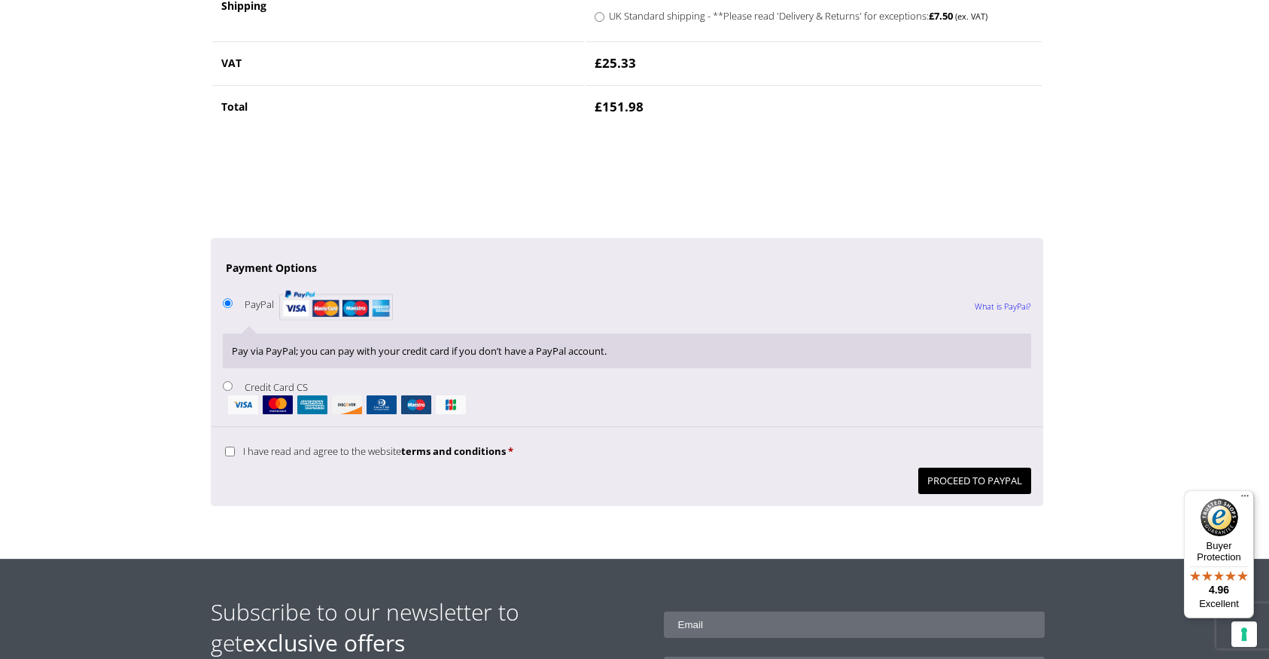
drag, startPoint x: 228, startPoint y: 459, endPoint x: 247, endPoint y: 459, distance: 18.8
click at [228, 456] on input "I have read and agree to the website terms and conditions *" at bounding box center [230, 451] width 10 height 10
checkbox input "true"
click at [230, 391] on input "Credit Card CS" at bounding box center [228, 386] width 10 height 10
radio input "true"
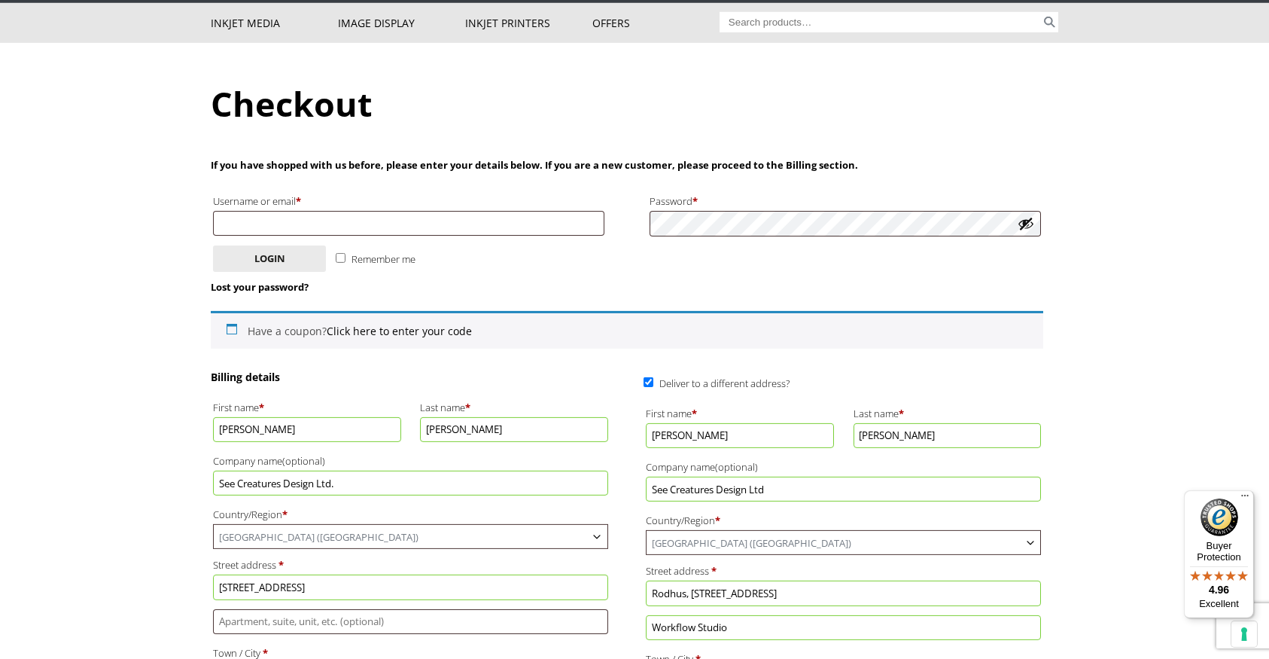
scroll to position [93, 0]
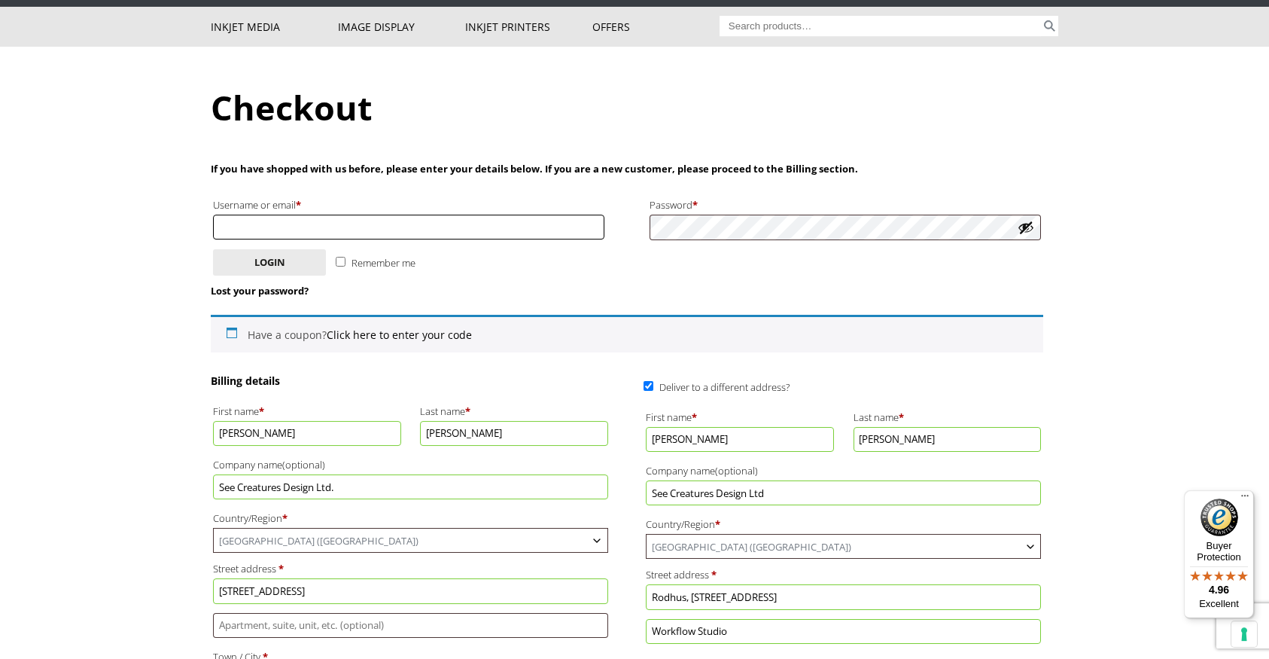
click at [427, 230] on input "Username or email * Required" at bounding box center [408, 227] width 391 height 25
click at [418, 224] on input "Username or email * Required" at bounding box center [408, 227] width 391 height 25
type input "[EMAIL_ADDRESS][DOMAIN_NAME]"
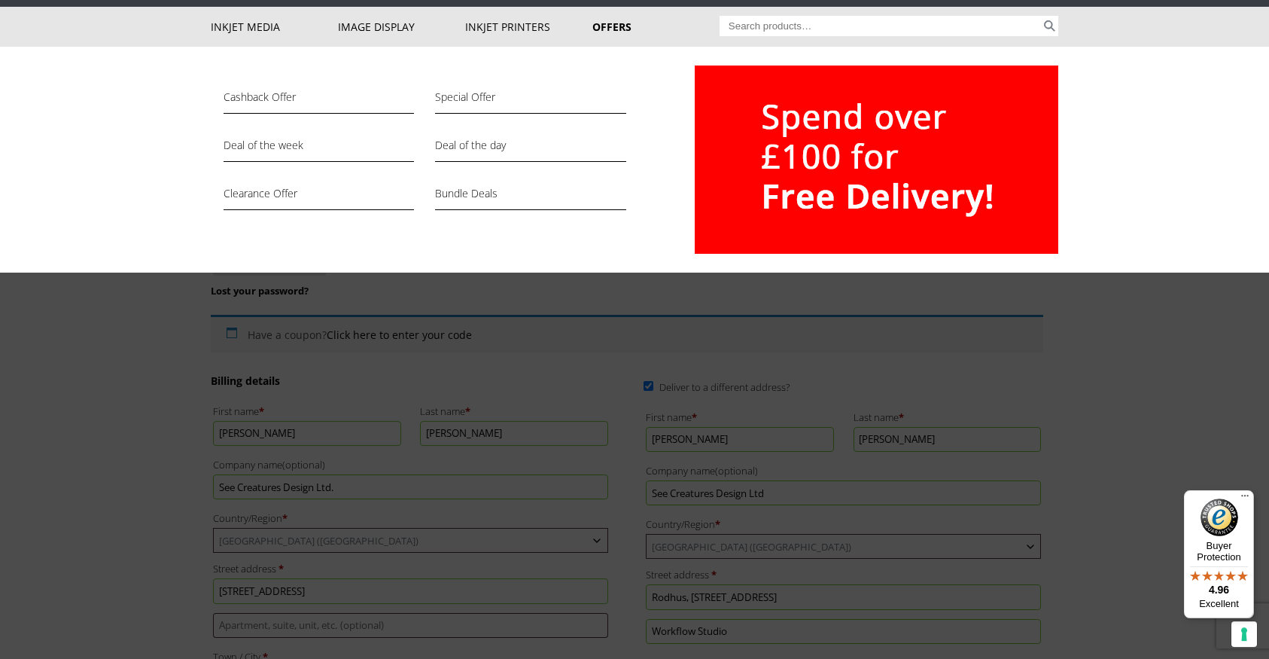
click at [1134, 196] on div "Cashback Offer Special Offer Deal of the week Deal of the day Clearance Offer B…" at bounding box center [634, 160] width 1269 height 226
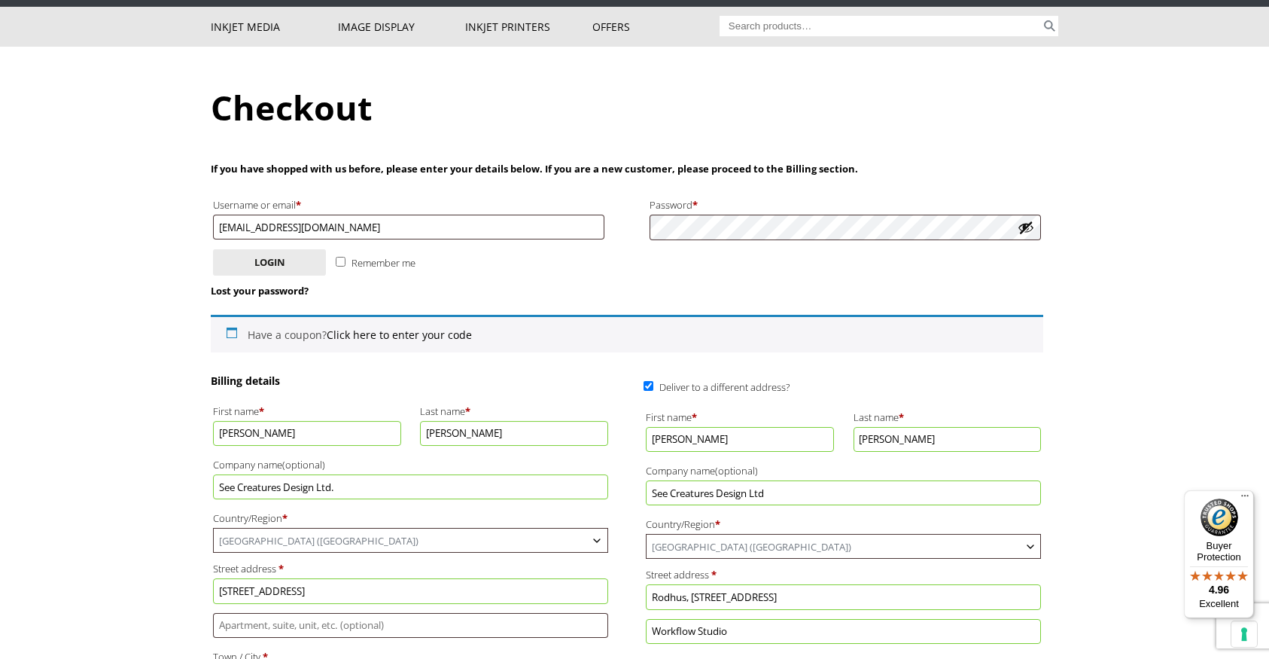
click at [1031, 229] on button "Show password" at bounding box center [1026, 227] width 17 height 17
click at [1025, 230] on button "Hide password" at bounding box center [1026, 227] width 17 height 17
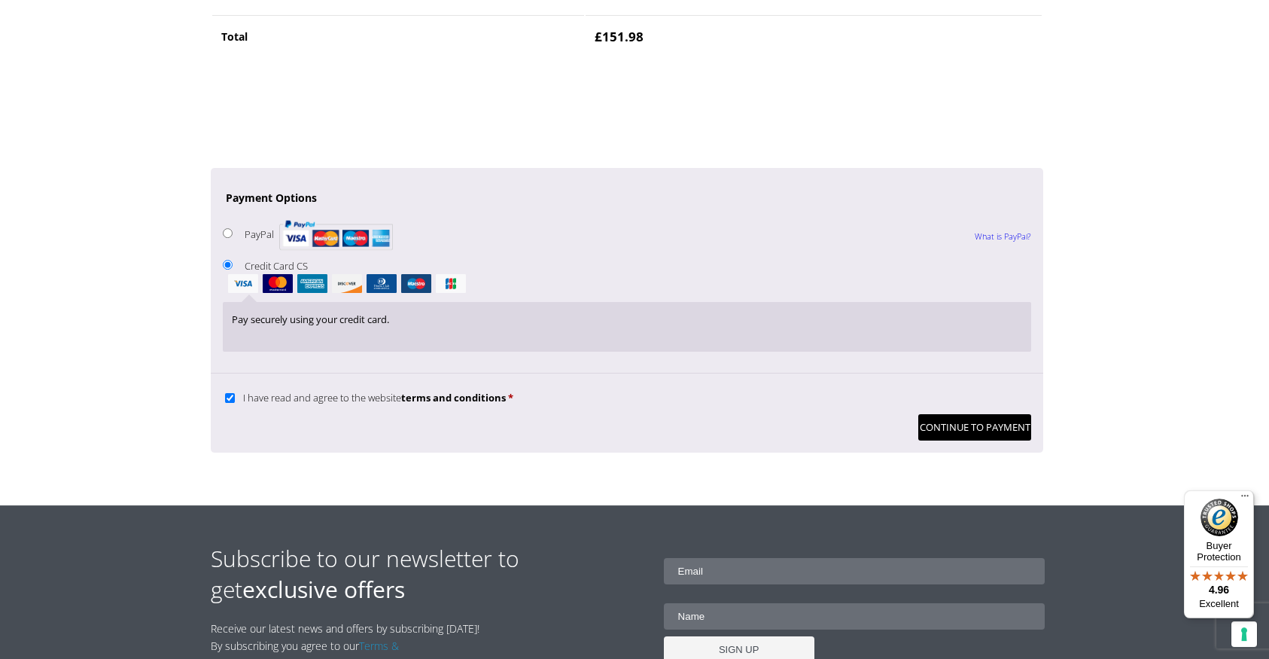
scroll to position [1351, 0]
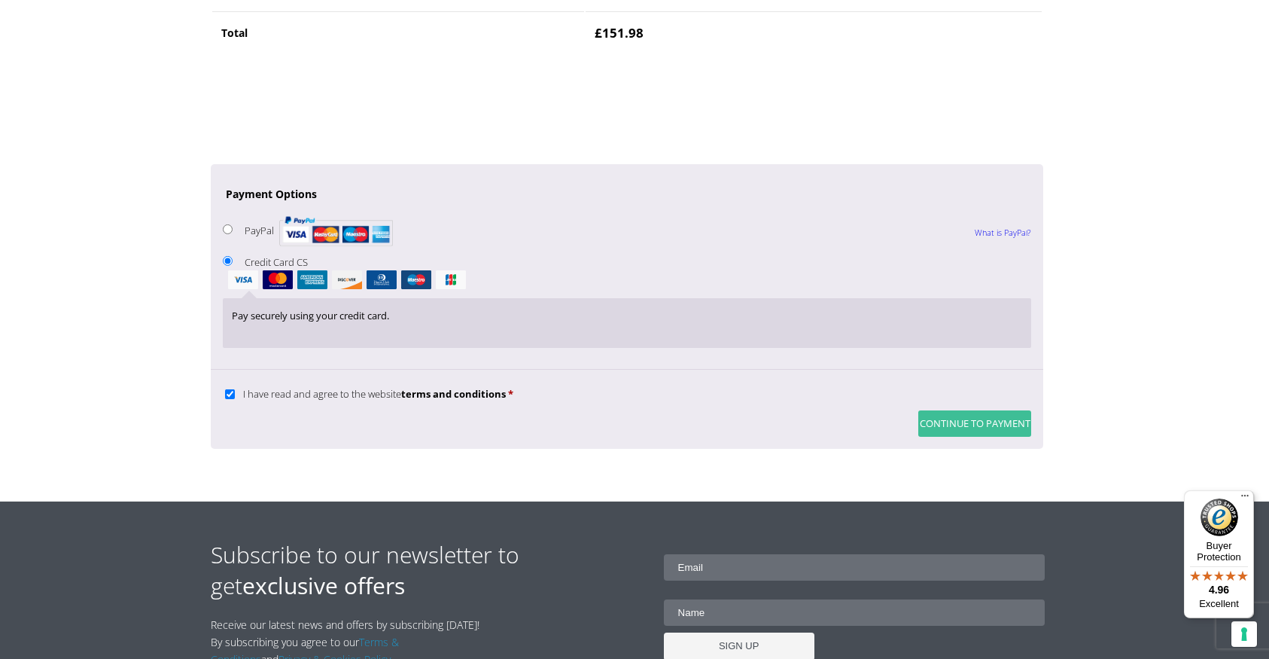
click at [986, 429] on button "Continue to Payment" at bounding box center [974, 423] width 113 height 26
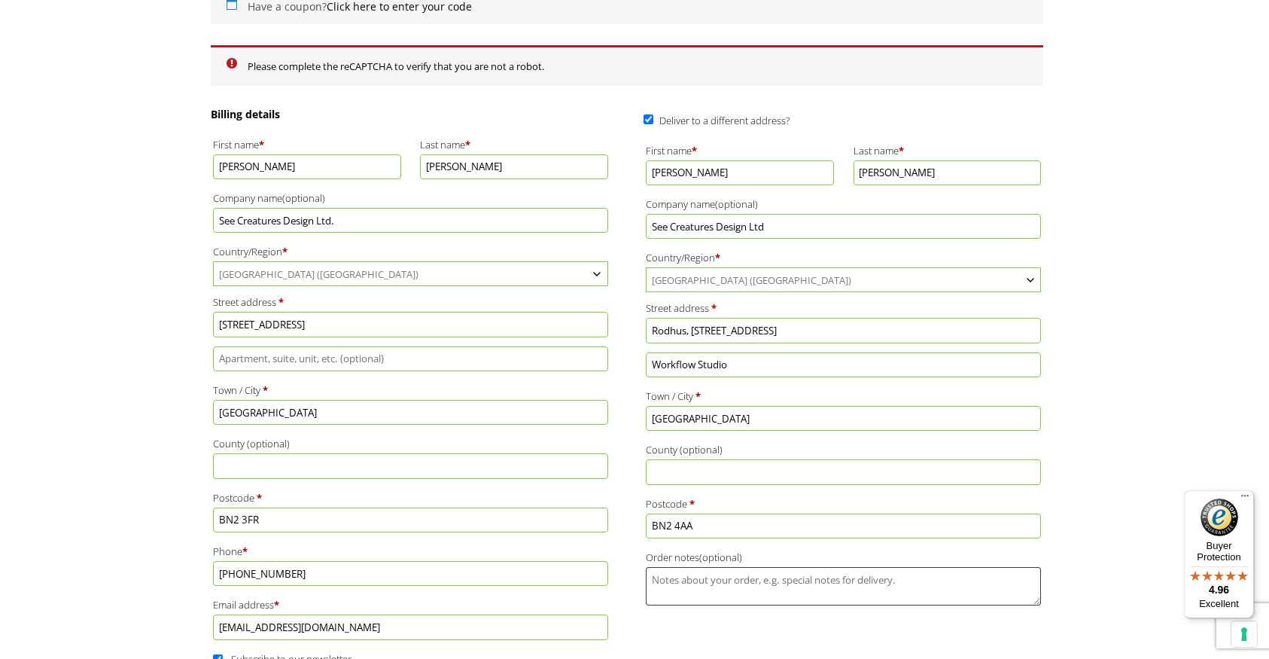
scroll to position [392, 0]
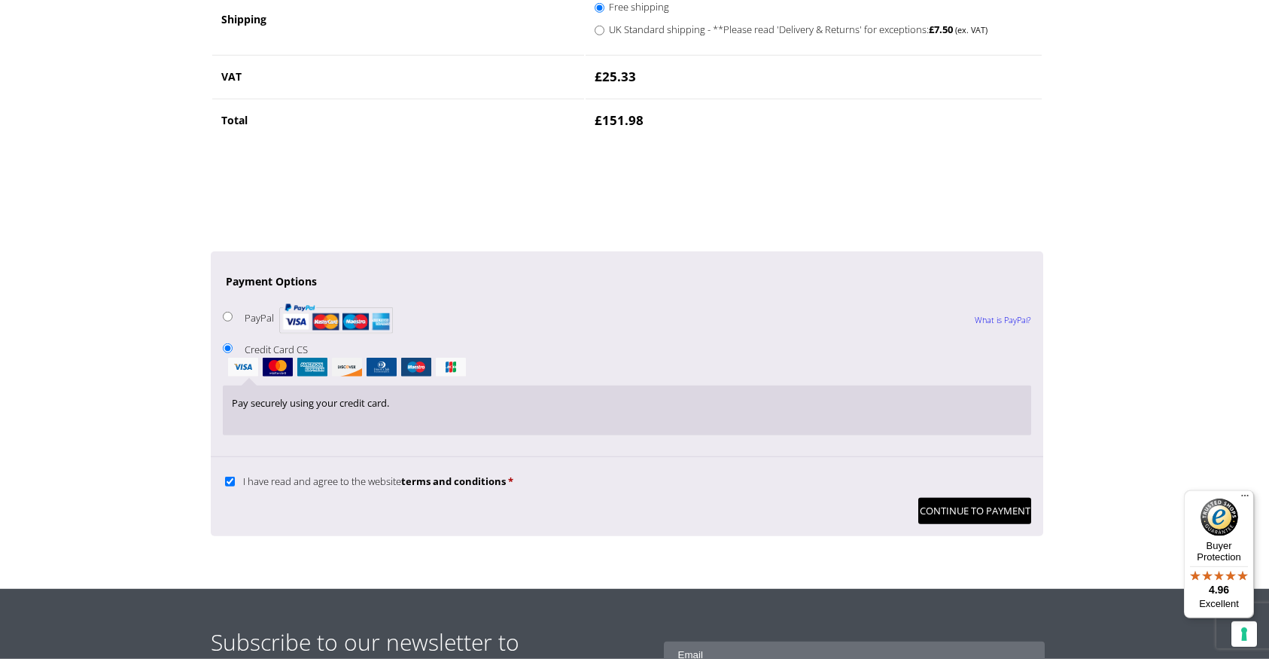
scroll to position [1314, 0]
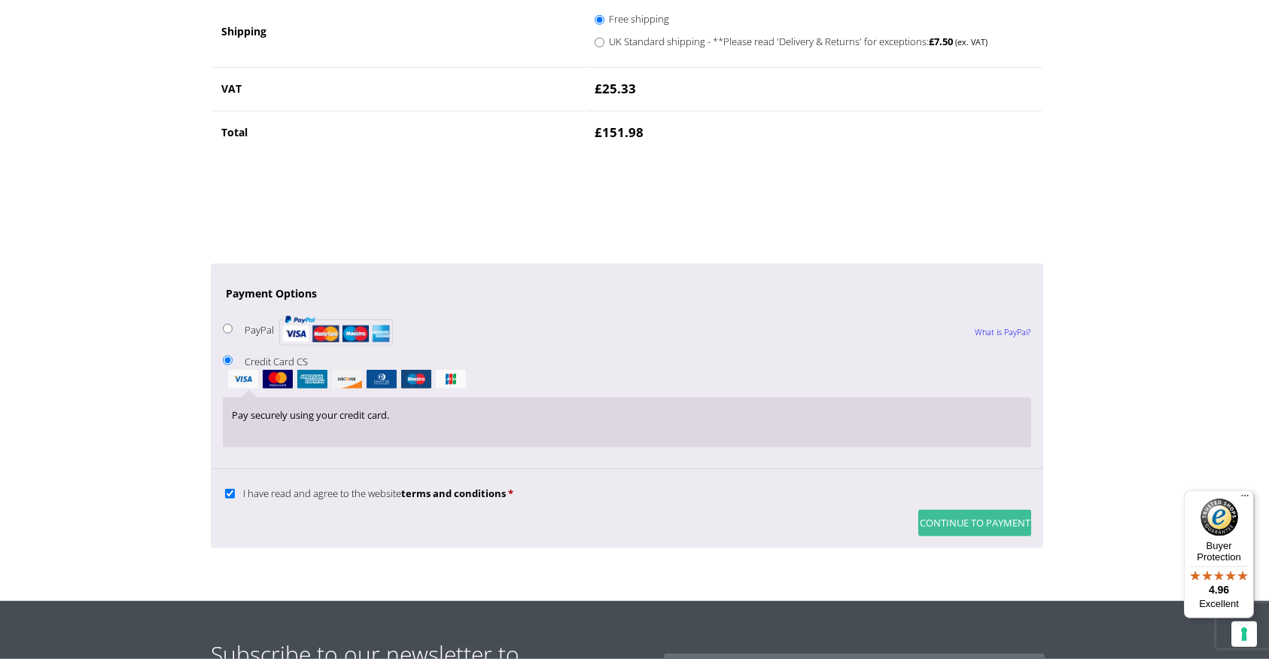
click at [992, 528] on button "Continue to Payment" at bounding box center [974, 523] width 113 height 26
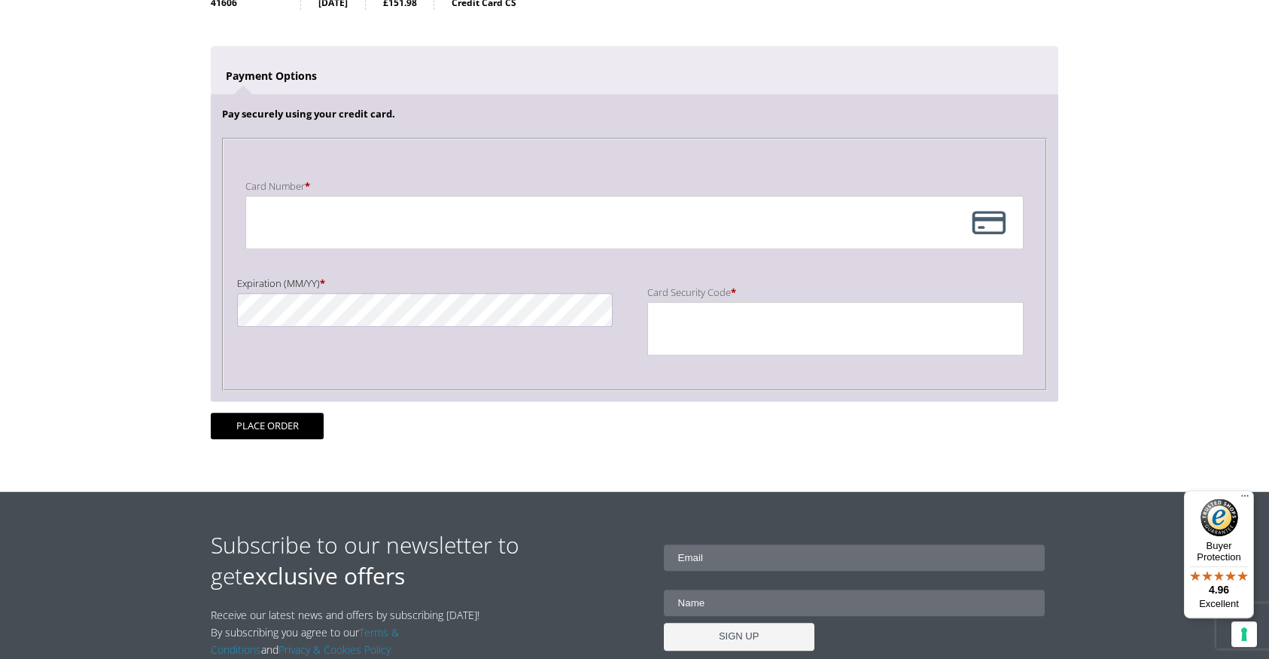
scroll to position [272, 0]
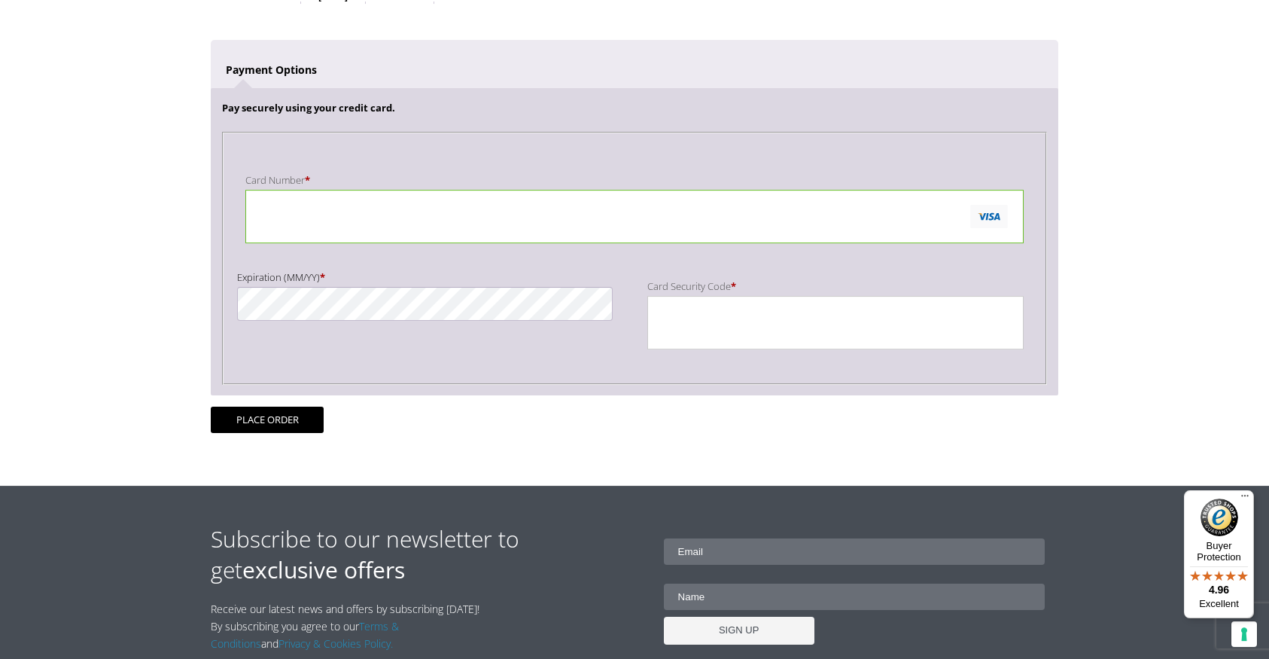
drag, startPoint x: 162, startPoint y: 178, endPoint x: 178, endPoint y: 178, distance: 16.6
click at [165, 178] on body "NEXT DAY DELIVERY * Exceptions Apply About Contact Customer Support Register LO…" at bounding box center [634, 57] width 1269 height 659
click at [406, 446] on div "Checkout Order number: 41606 Date: 11th September 2025 Total: £ 151.98 Payment …" at bounding box center [635, 176] width 848 height 617
click at [267, 425] on button "Place order" at bounding box center [267, 420] width 113 height 26
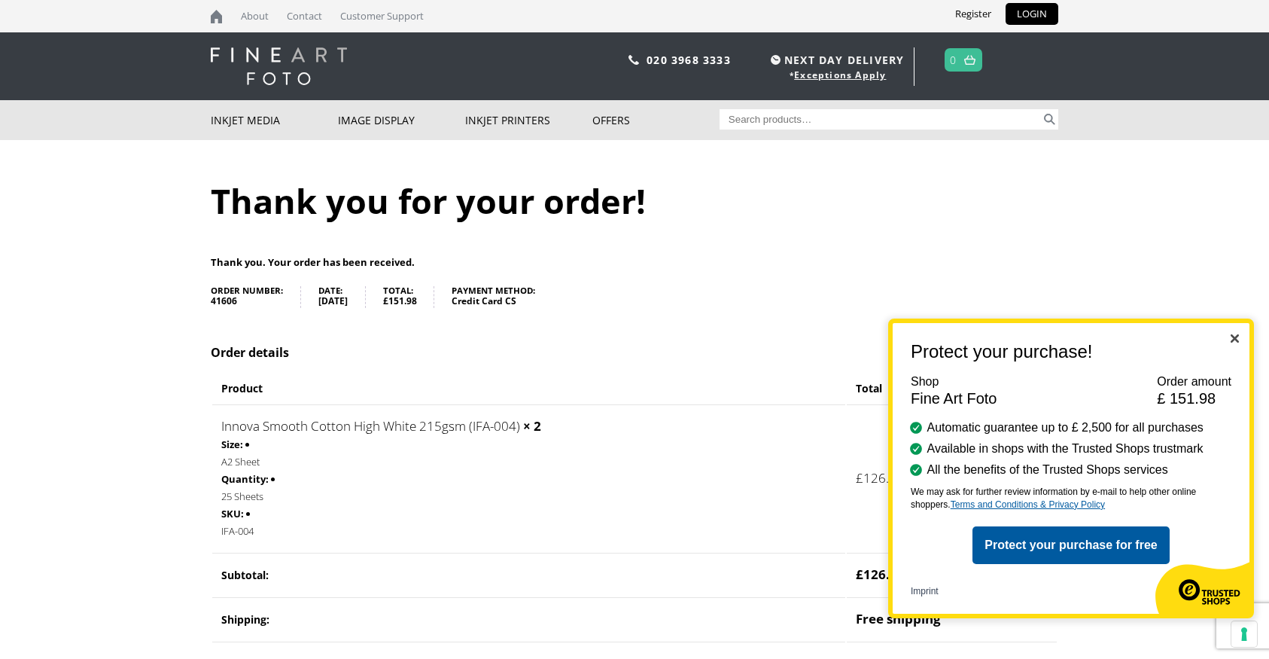
drag, startPoint x: 1234, startPoint y: 342, endPoint x: 1241, endPoint y: 341, distance: 7.6
click at [1234, 342] on img "Close" at bounding box center [1235, 338] width 8 height 8
